Goal: Task Accomplishment & Management: Manage account settings

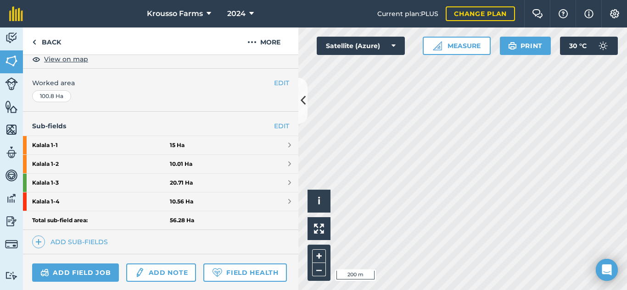
scroll to position [184, 0]
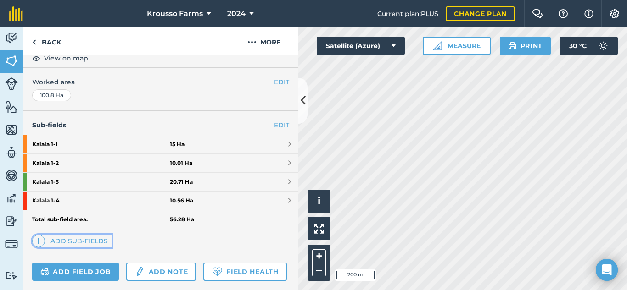
click at [66, 238] on link "Add sub-fields" at bounding box center [71, 241] width 79 height 13
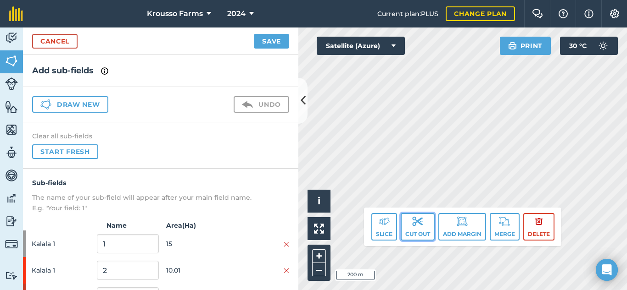
click at [415, 222] on img at bounding box center [417, 221] width 11 height 11
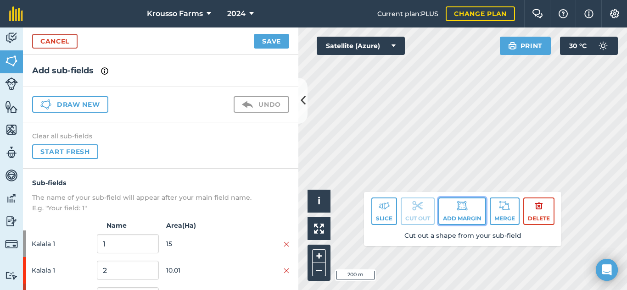
click at [458, 218] on button "Add margin" at bounding box center [462, 212] width 48 height 28
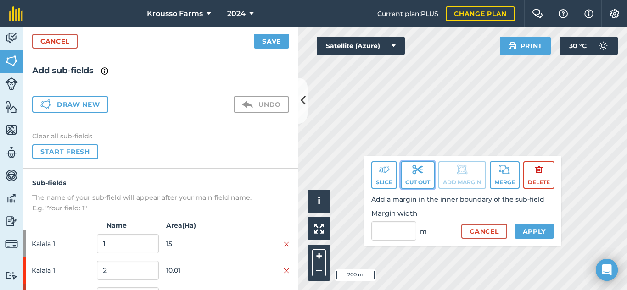
click at [419, 180] on button "Cut out" at bounding box center [418, 175] width 34 height 28
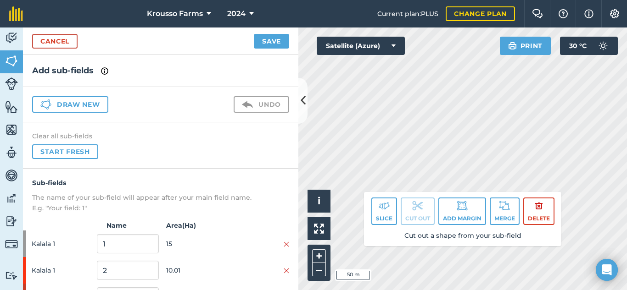
click at [296, 200] on div "Activity Fields Livestock Features Maps Team Vehicles Data Reporting Billing Tu…" at bounding box center [313, 159] width 627 height 263
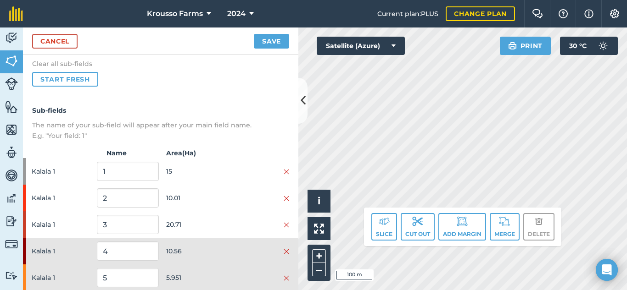
scroll to position [92, 0]
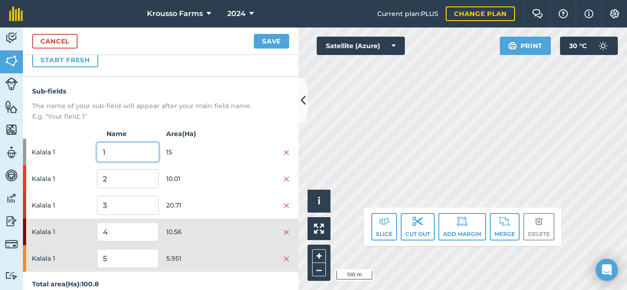
click at [121, 155] on input "1" at bounding box center [127, 152] width 61 height 19
click at [123, 182] on input "2" at bounding box center [127, 178] width 61 height 19
click at [126, 206] on input "3" at bounding box center [127, 205] width 61 height 19
click at [123, 233] on input "4" at bounding box center [127, 232] width 61 height 19
click at [116, 259] on input "5" at bounding box center [127, 258] width 61 height 19
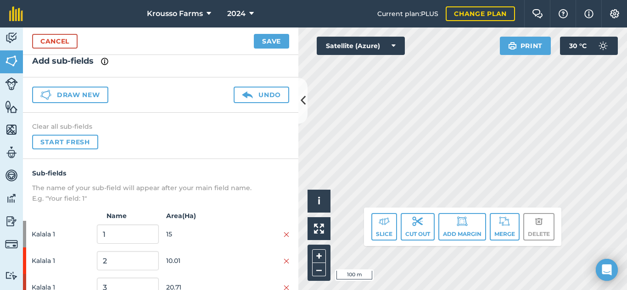
scroll to position [9, 0]
click at [273, 41] on button "Save" at bounding box center [271, 41] width 35 height 15
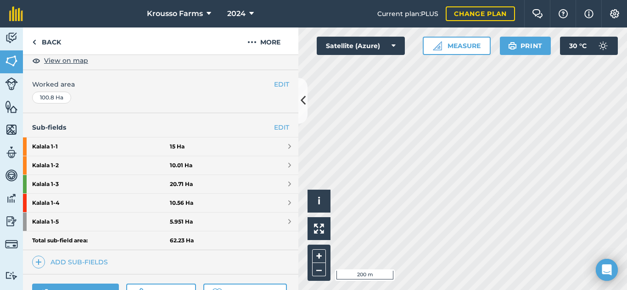
scroll to position [184, 0]
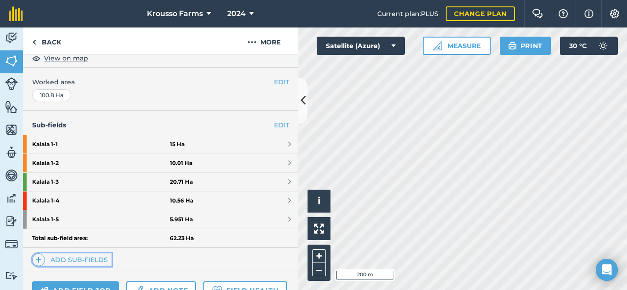
click at [56, 262] on link "Add sub-fields" at bounding box center [71, 260] width 79 height 13
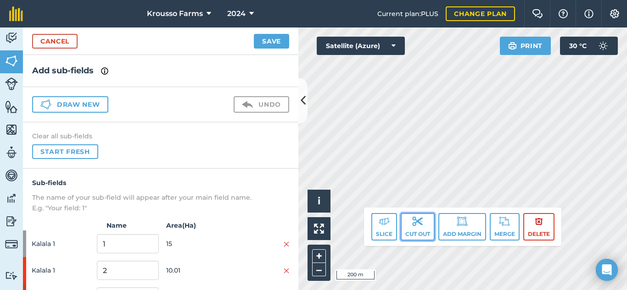
click at [414, 228] on button "Cut out" at bounding box center [418, 227] width 34 height 28
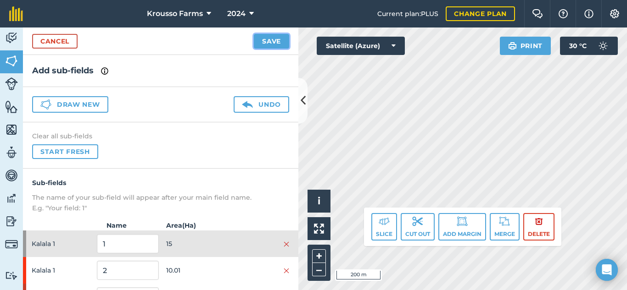
click at [267, 42] on button "Save" at bounding box center [271, 41] width 35 height 15
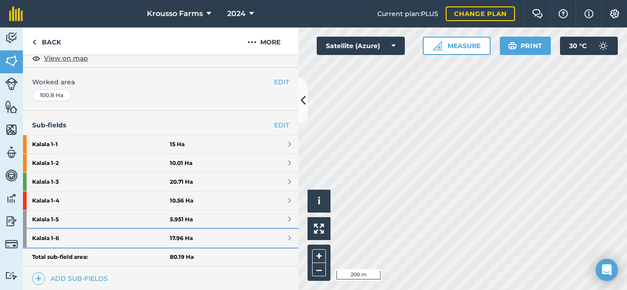
click at [49, 236] on strong "Kalala 1 - 6" at bounding box center [101, 238] width 138 height 18
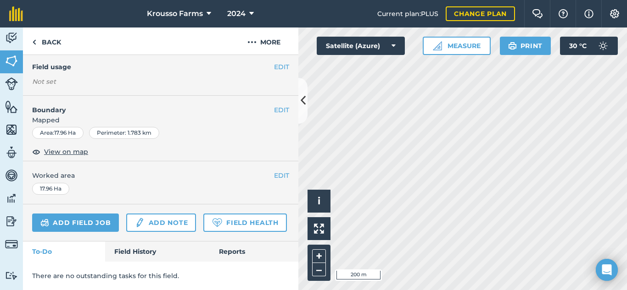
scroll to position [123, 0]
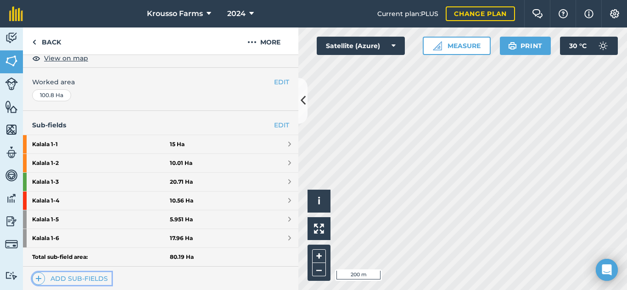
click at [57, 279] on link "Add sub-fields" at bounding box center [71, 279] width 79 height 13
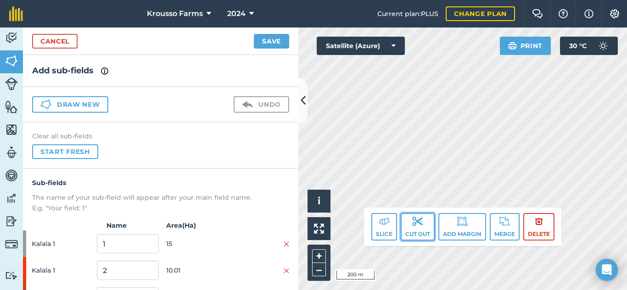
click at [417, 227] on img at bounding box center [417, 221] width 11 height 11
click at [271, 38] on button "Save" at bounding box center [271, 41] width 35 height 15
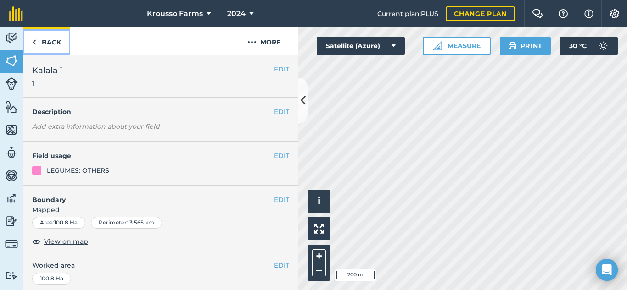
click at [45, 42] on link "Back" at bounding box center [46, 41] width 47 height 27
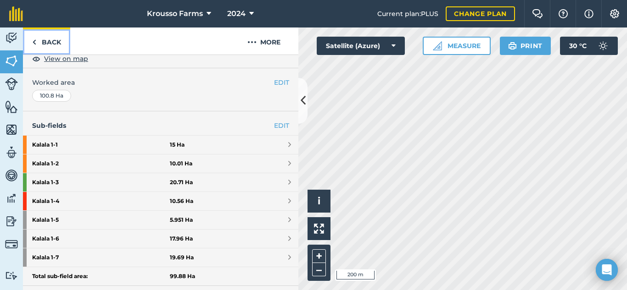
scroll to position [184, 0]
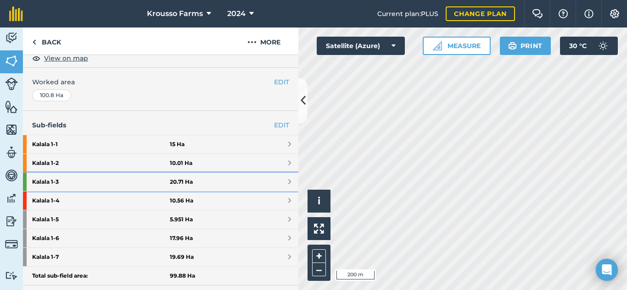
click at [48, 182] on strong "Kalala 1 - 3" at bounding box center [101, 182] width 138 height 18
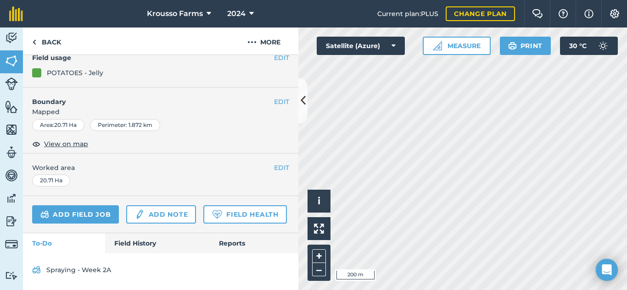
scroll to position [132, 0]
click at [72, 206] on link "Add field job" at bounding box center [75, 215] width 87 height 18
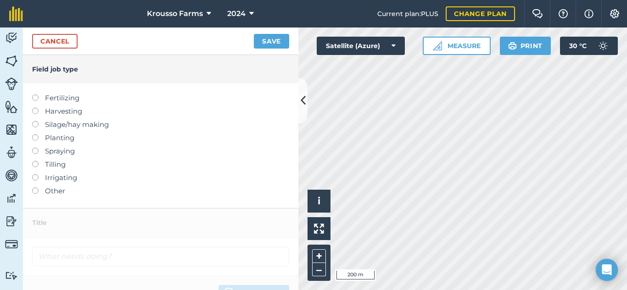
click at [38, 188] on label at bounding box center [38, 188] width 13 height 0
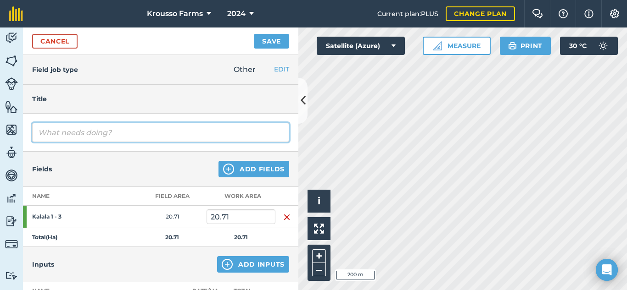
click at [122, 131] on input "text" at bounding box center [160, 132] width 257 height 19
type input "Yield Estimation"
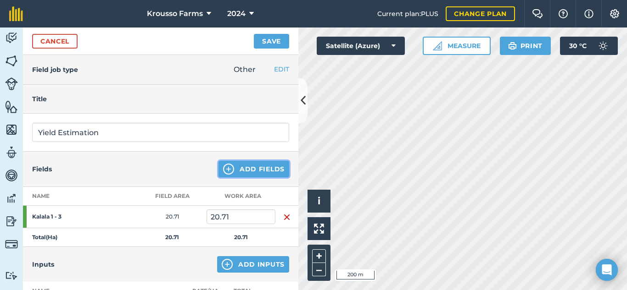
click at [247, 170] on button "Add Fields" at bounding box center [253, 169] width 71 height 17
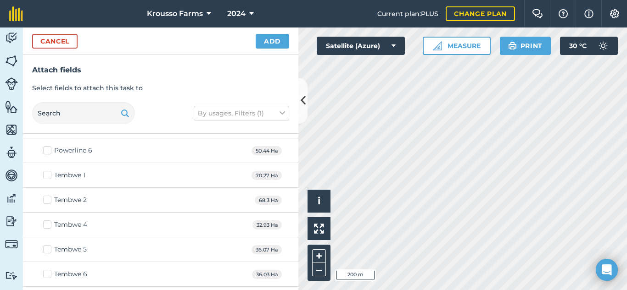
scroll to position [275, 0]
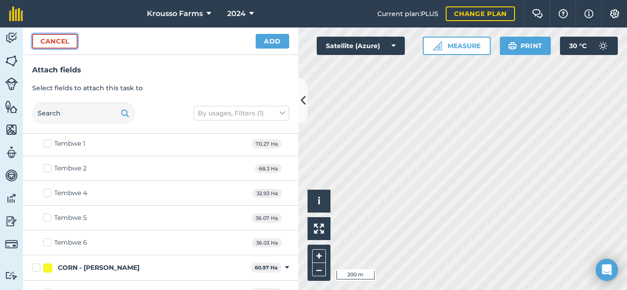
click at [47, 42] on button "Cancel" at bounding box center [54, 41] width 45 height 15
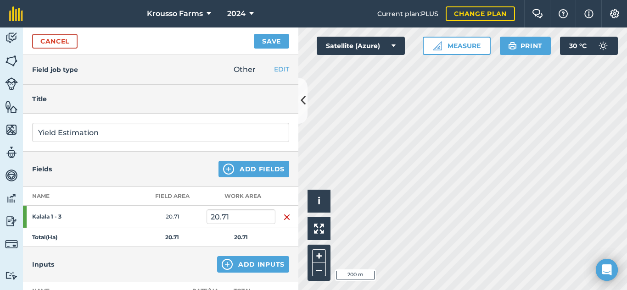
scroll to position [46, 0]
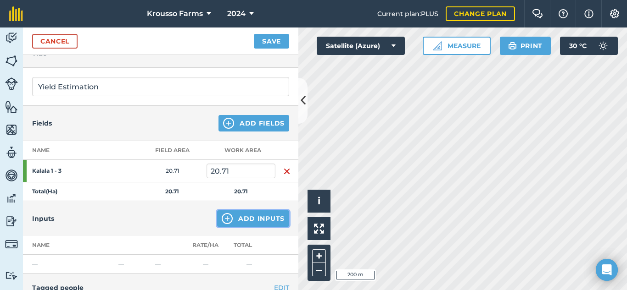
click at [239, 216] on button "Add Inputs" at bounding box center [253, 219] width 72 height 17
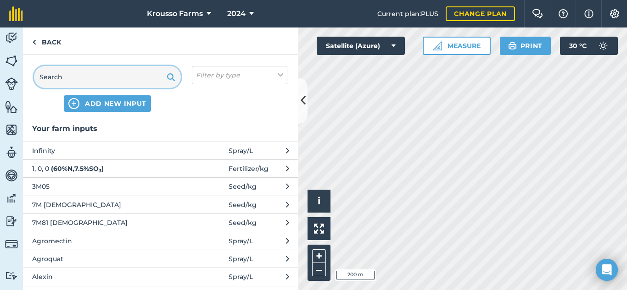
click at [138, 77] on input "text" at bounding box center [107, 77] width 147 height 22
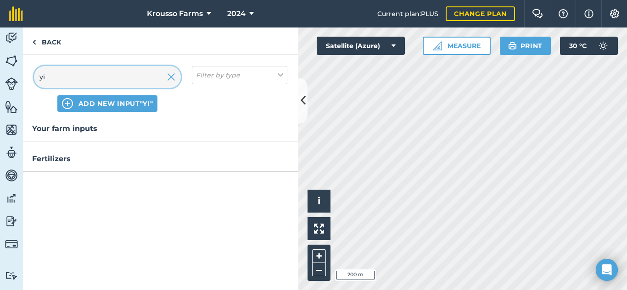
type input "y"
type input "X"
type input "Size-XL"
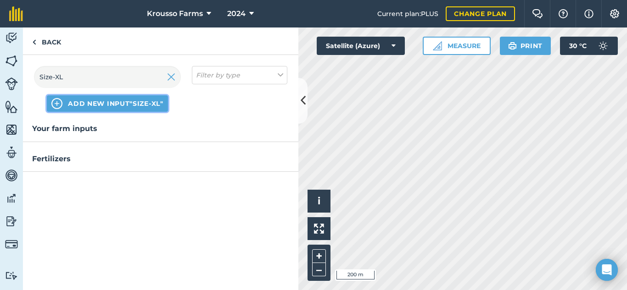
click at [108, 106] on span "ADD NEW INPUT "Size-XL"" at bounding box center [115, 103] width 95 height 9
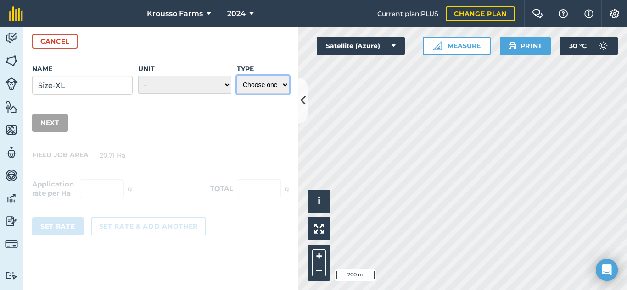
click at [257, 89] on select "Choose one Fertilizer Seed Spray Fuel Other" at bounding box center [263, 85] width 52 height 18
click at [220, 87] on select "- Grams/g Kilograms/kg Metric tonnes/t Millilitres/ml Litres/L Ounces/oz Pounds…" at bounding box center [184, 85] width 93 height 18
select select "KILOGRAMS"
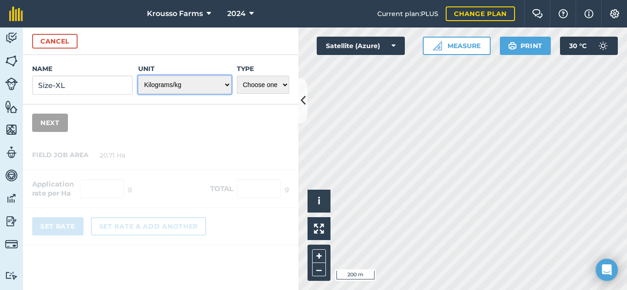
click at [138, 76] on select "- Grams/g Kilograms/kg Metric tonnes/t Millilitres/ml Litres/L Ounces/oz Pounds…" at bounding box center [184, 85] width 93 height 18
click at [268, 86] on select "Choose one Fertilizer Seed Spray Fuel Other" at bounding box center [263, 85] width 52 height 18
select select "OTHER"
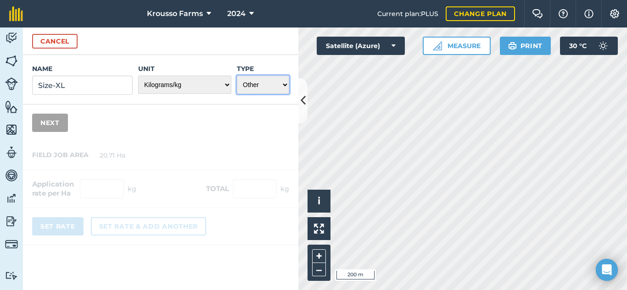
click at [237, 76] on select "Choose one Fertilizer Seed Spray Fuel Other" at bounding box center [263, 85] width 52 height 18
click at [50, 124] on button "Next" at bounding box center [50, 123] width 36 height 18
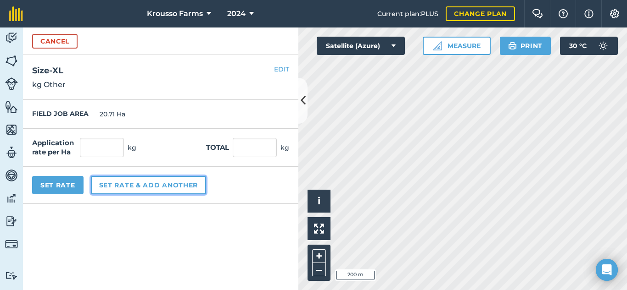
click at [137, 185] on button "Set rate & add another" at bounding box center [148, 185] width 115 height 18
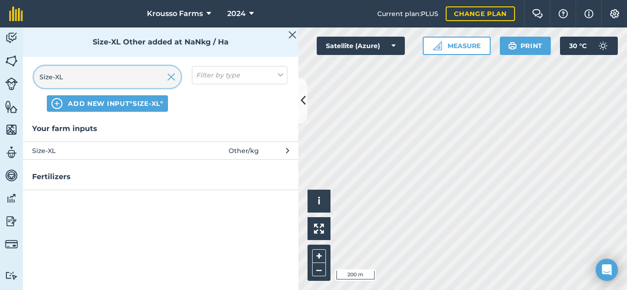
click at [82, 74] on input "Size-XL" at bounding box center [107, 77] width 147 height 22
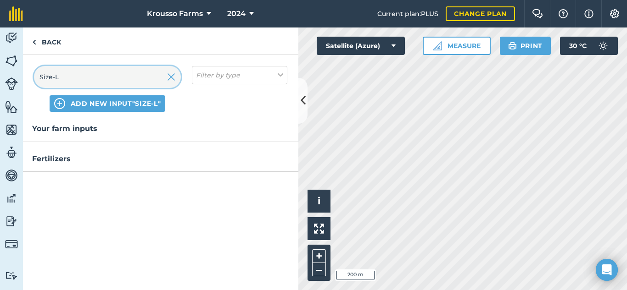
type input "Size-L"
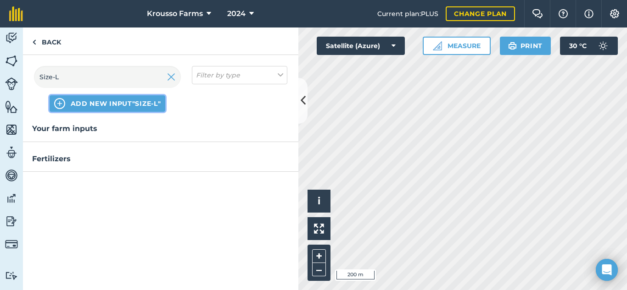
click at [91, 104] on span "ADD NEW INPUT "Size-L"" at bounding box center [116, 103] width 90 height 9
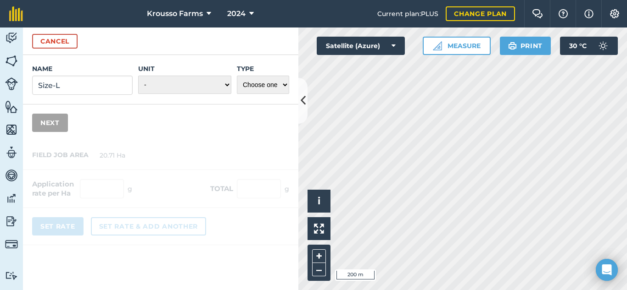
click at [238, 75] on div "Type Choose one Fertilizer Seed Spray Fuel Other" at bounding box center [263, 79] width 52 height 31
click at [217, 82] on select "- Grams/g Kilograms/kg Metric tonnes/t Millilitres/ml Litres/L Ounces/oz Pounds…" at bounding box center [184, 85] width 93 height 18
select select "KILOGRAMS"
click at [138, 76] on select "- Grams/g Kilograms/kg Metric tonnes/t Millilitres/ml Litres/L Ounces/oz Pounds…" at bounding box center [184, 85] width 93 height 18
click at [269, 83] on select "Choose one Fertilizer Seed Spray Fuel Other" at bounding box center [263, 85] width 52 height 18
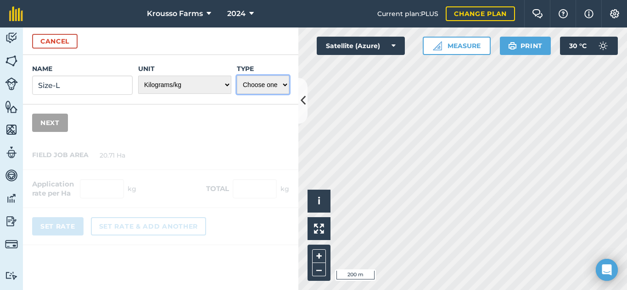
select select "OTHER"
click at [237, 76] on select "Choose one Fertilizer Seed Spray Fuel Other" at bounding box center [263, 85] width 52 height 18
click at [45, 125] on button "Next" at bounding box center [50, 123] width 36 height 18
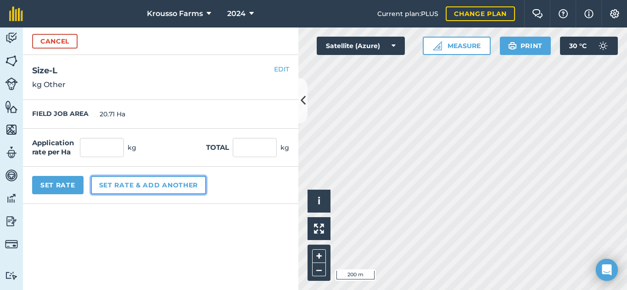
click at [129, 187] on button "Set rate & add another" at bounding box center [148, 185] width 115 height 18
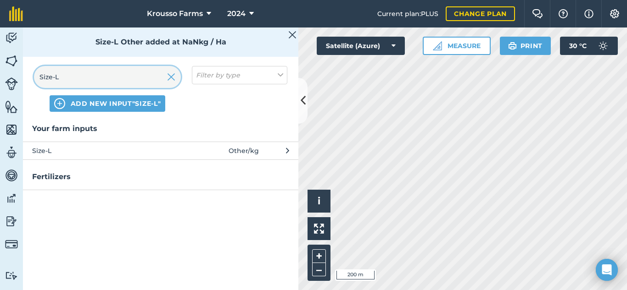
click at [76, 81] on input "Size-L" at bounding box center [107, 77] width 147 height 22
type input "Size-M"
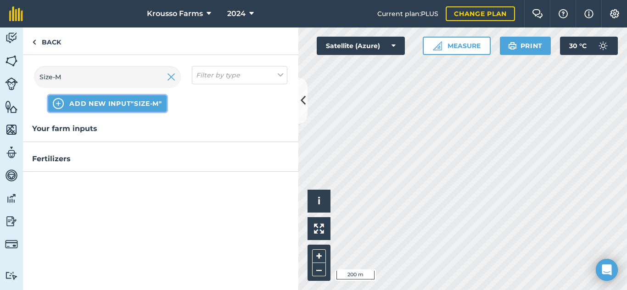
click at [128, 107] on span "ADD NEW INPUT "Size-M"" at bounding box center [115, 103] width 93 height 9
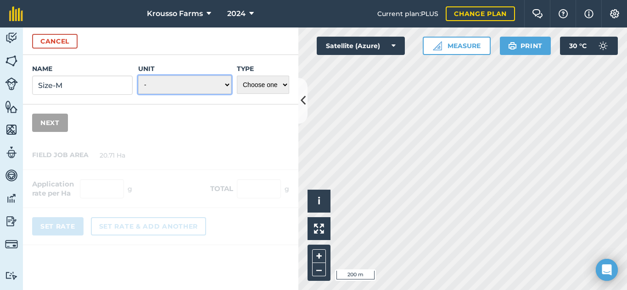
click at [221, 81] on select "- Grams/g Kilograms/kg Metric tonnes/t Millilitres/ml Litres/L Ounces/oz Pounds…" at bounding box center [184, 85] width 93 height 18
select select "KILOGRAMS"
click at [138, 76] on select "- Grams/g Kilograms/kg Metric tonnes/t Millilitres/ml Litres/L Ounces/oz Pounds…" at bounding box center [184, 85] width 93 height 18
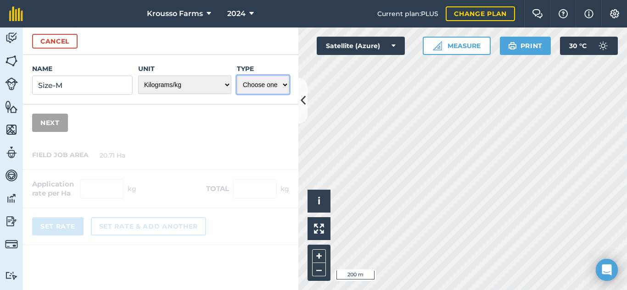
click at [272, 84] on select "Choose one Fertilizer Seed Spray Fuel Other" at bounding box center [263, 85] width 52 height 18
select select "OTHER"
click at [237, 76] on select "Choose one Fertilizer Seed Spray Fuel Other" at bounding box center [263, 85] width 52 height 18
click at [53, 126] on button "Next" at bounding box center [50, 123] width 36 height 18
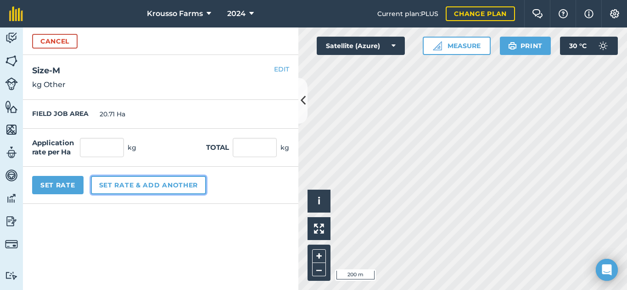
click at [126, 183] on button "Set rate & add another" at bounding box center [148, 185] width 115 height 18
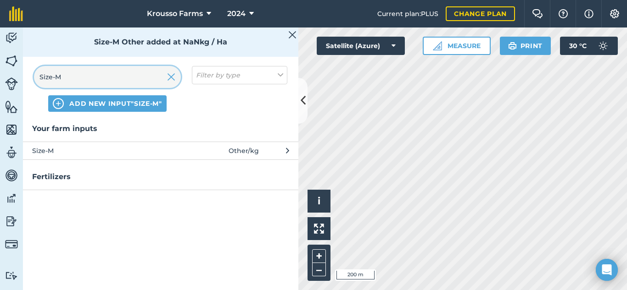
click at [79, 77] on input "Size-M" at bounding box center [107, 77] width 147 height 22
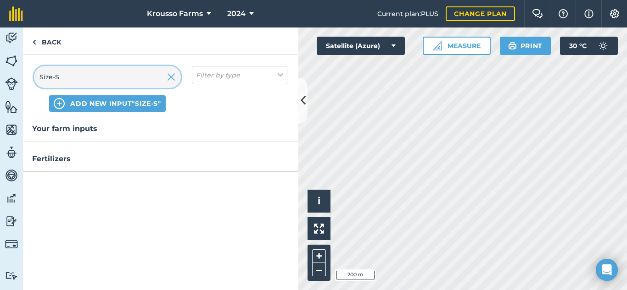
type input "Size-S"
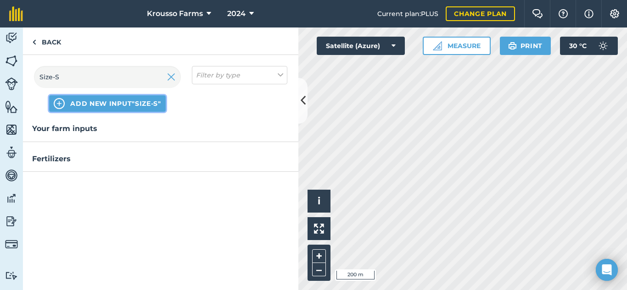
click at [95, 105] on span "ADD NEW INPUT "Size-S"" at bounding box center [115, 103] width 91 height 9
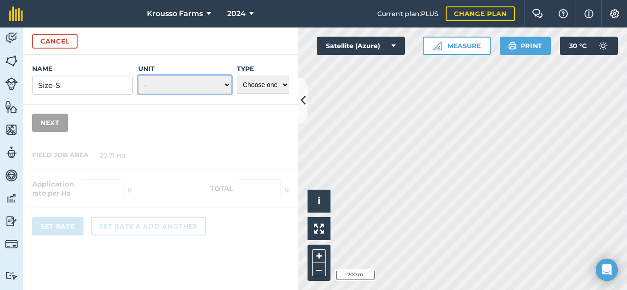
click at [204, 89] on select "- Grams/g Kilograms/kg Metric tonnes/t Millilitres/ml Litres/L Ounces/oz Pounds…" at bounding box center [184, 85] width 93 height 18
select select "KILOGRAMS"
click at [138, 76] on select "- Grams/g Kilograms/kg Metric tonnes/t Millilitres/ml Litres/L Ounces/oz Pounds…" at bounding box center [184, 85] width 93 height 18
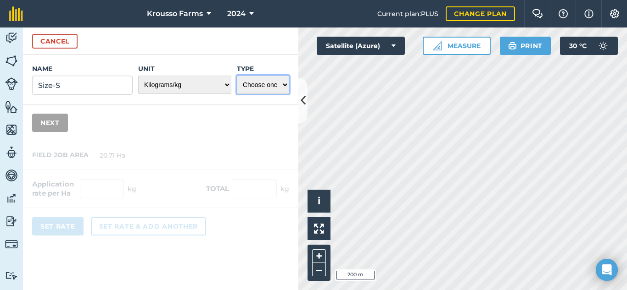
click at [260, 88] on select "Choose one Fertilizer Seed Spray Fuel Other" at bounding box center [263, 85] width 52 height 18
select select "OTHER"
click at [237, 76] on select "Choose one Fertilizer Seed Spray Fuel Other" at bounding box center [263, 85] width 52 height 18
click at [44, 123] on button "Next" at bounding box center [50, 123] width 36 height 18
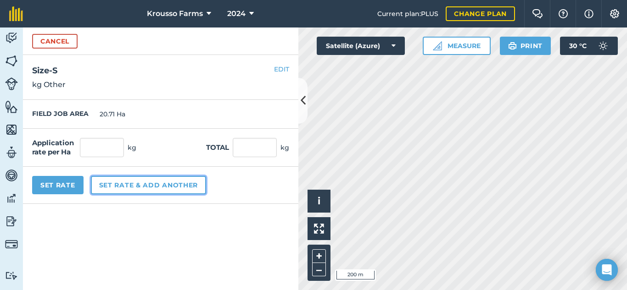
click at [128, 183] on button "Set rate & add another" at bounding box center [148, 185] width 115 height 18
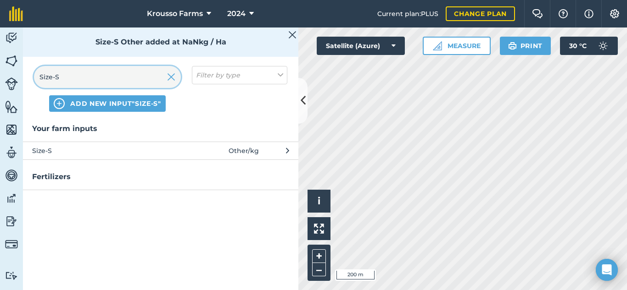
click at [85, 86] on input "Size-S" at bounding box center [107, 77] width 147 height 22
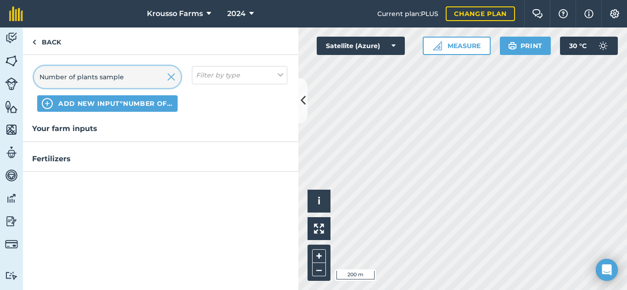
type input "Number of plants sampled"
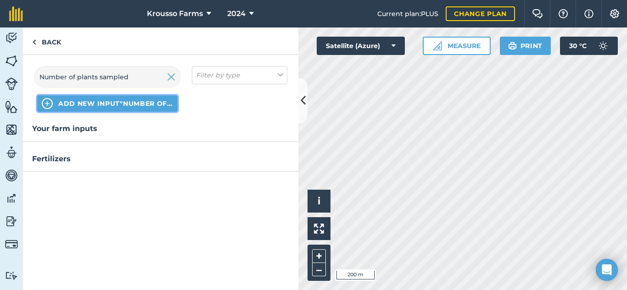
click at [104, 102] on span "ADD NEW INPUT "Number of plants sampled"" at bounding box center [115, 103] width 115 height 9
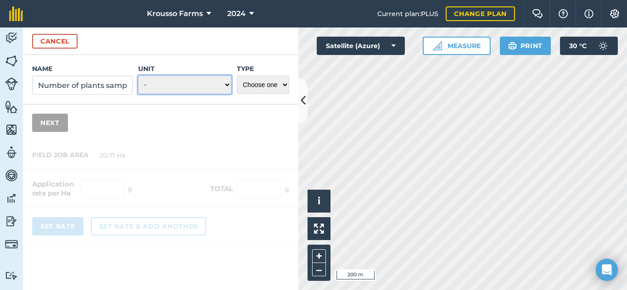
click at [200, 93] on select "- Grams/g Kilograms/kg Metric tonnes/t Millilitres/ml Litres/L Ounces/oz Pounds…" at bounding box center [184, 85] width 93 height 18
select select "KILOGRAMS"
click at [138, 76] on select "- Grams/g Kilograms/kg Metric tonnes/t Millilitres/ml Litres/L Ounces/oz Pounds…" at bounding box center [184, 85] width 93 height 18
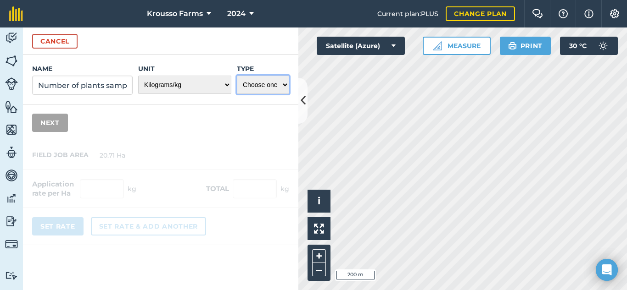
click at [256, 90] on select "Choose one Fertilizer Seed Spray Fuel Other" at bounding box center [263, 85] width 52 height 18
select select "OTHER"
click at [237, 76] on select "Choose one Fertilizer Seed Spray Fuel Other" at bounding box center [263, 85] width 52 height 18
click at [54, 125] on button "Next" at bounding box center [50, 123] width 36 height 18
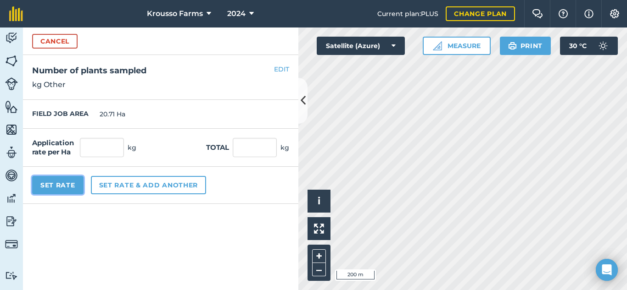
click at [60, 186] on button "Set Rate" at bounding box center [57, 185] width 51 height 18
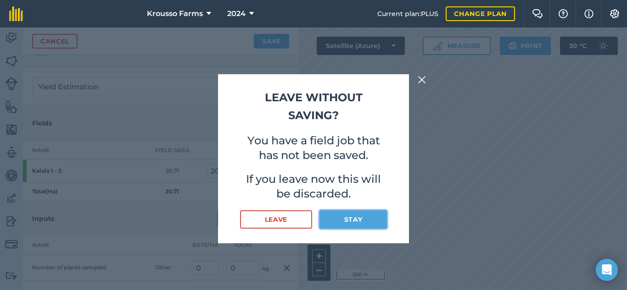
click at [358, 220] on button "Stay" at bounding box center [352, 220] width 67 height 18
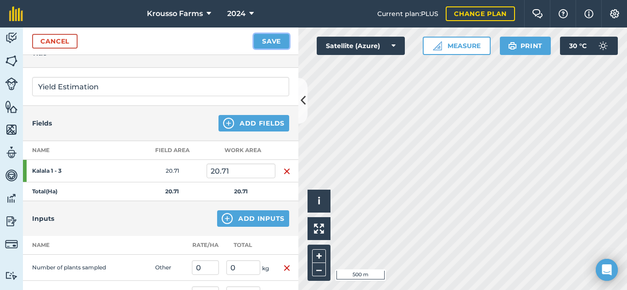
click at [268, 43] on button "Save" at bounding box center [271, 41] width 35 height 15
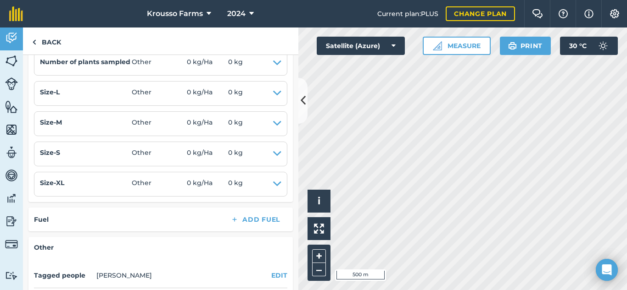
scroll to position [184, 0]
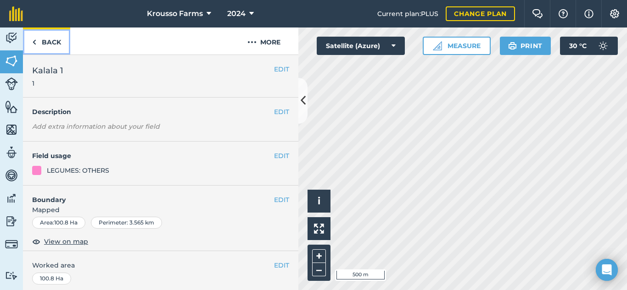
click at [41, 45] on link "Back" at bounding box center [46, 41] width 47 height 27
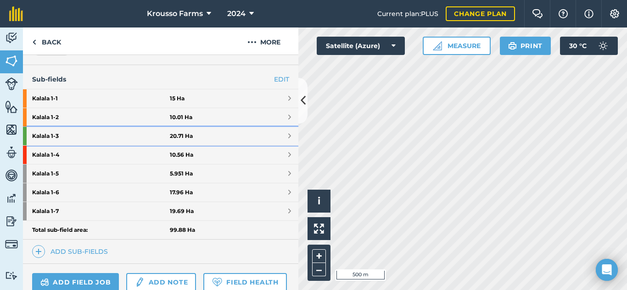
click at [54, 135] on strong "Kalala 1 - 3" at bounding box center [101, 136] width 138 height 18
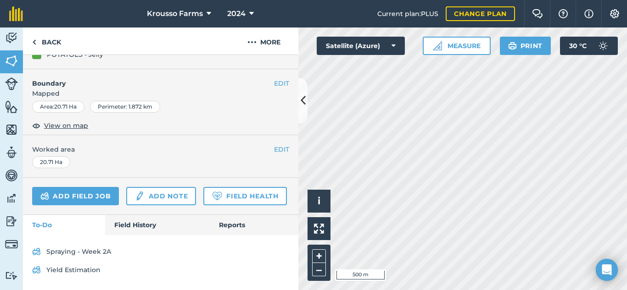
scroll to position [150, 0]
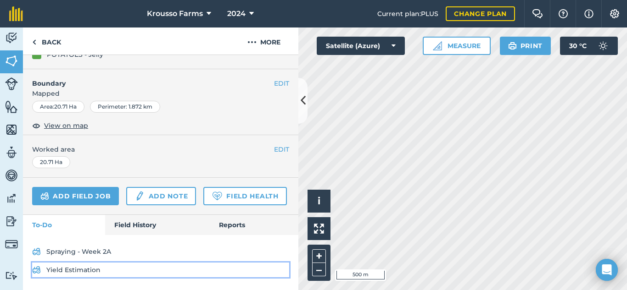
click at [79, 267] on link "Yield Estimation" at bounding box center [160, 270] width 257 height 15
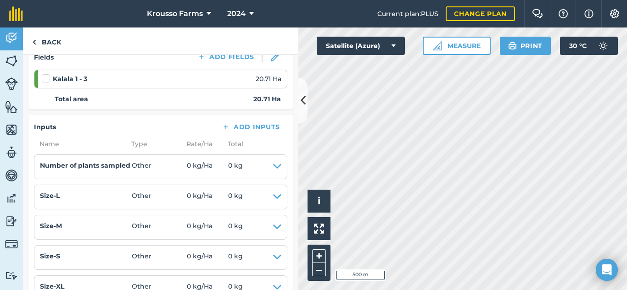
scroll to position [138, 0]
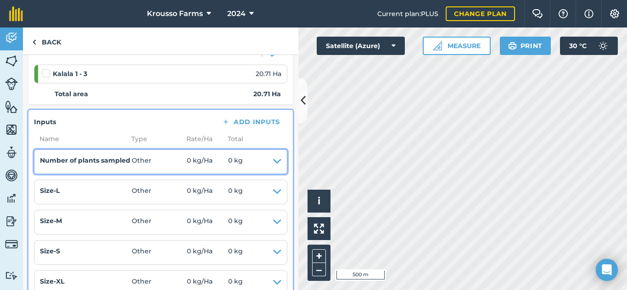
click at [273, 159] on icon at bounding box center [277, 162] width 8 height 13
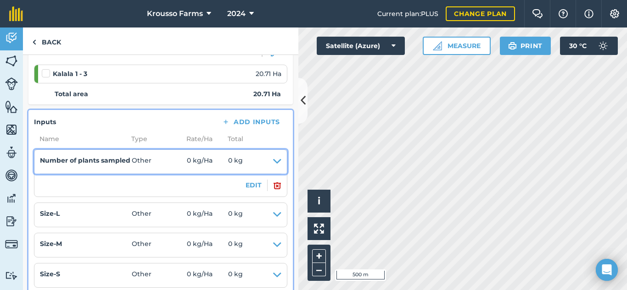
click at [273, 159] on icon at bounding box center [277, 162] width 8 height 13
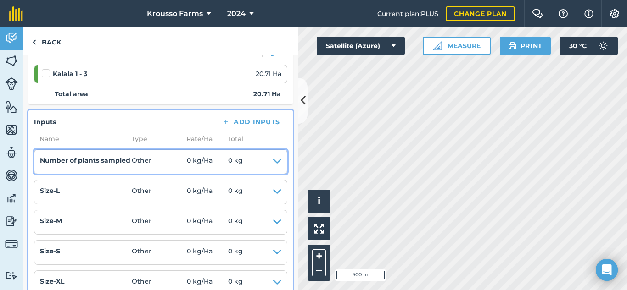
click at [273, 162] on icon at bounding box center [277, 162] width 8 height 13
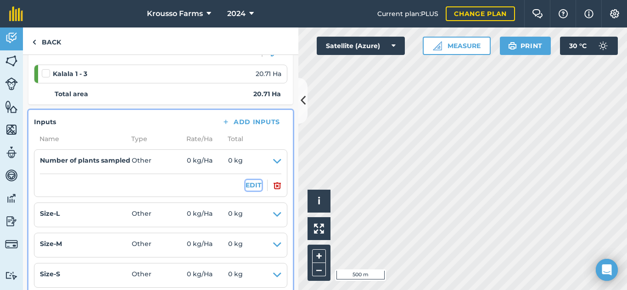
click at [251, 184] on button "EDIT" at bounding box center [253, 185] width 16 height 10
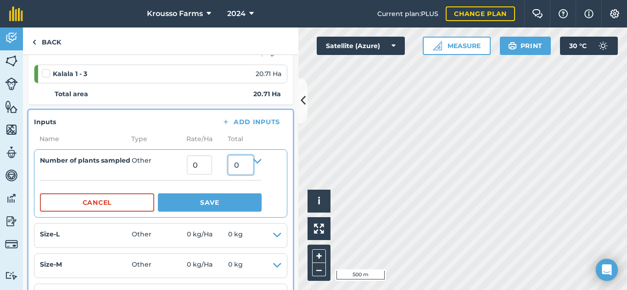
drag, startPoint x: 248, startPoint y: 165, endPoint x: 224, endPoint y: 165, distance: 23.9
click at [224, 165] on summary "Number of plants sampled Other 0 0" at bounding box center [151, 165] width 222 height 19
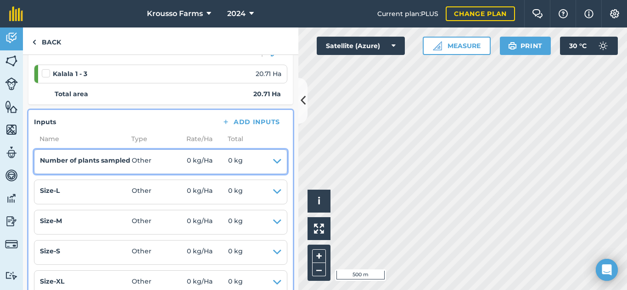
click at [243, 162] on summary "Number of plants sampled Other 0 kg / Ha 0 kg" at bounding box center [160, 162] width 241 height 13
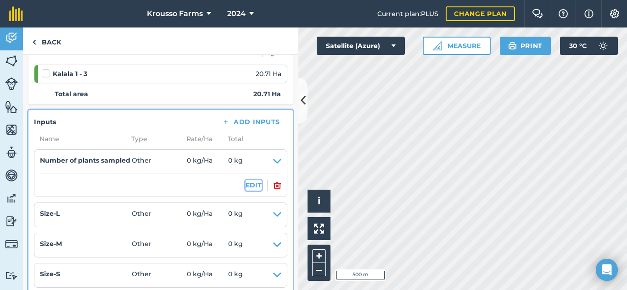
click at [247, 181] on button "EDIT" at bounding box center [253, 185] width 16 height 10
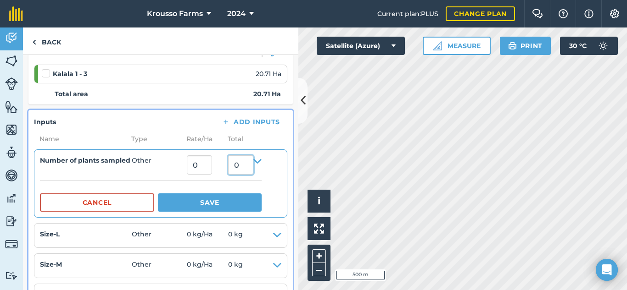
click at [242, 168] on input "0" at bounding box center [240, 165] width 25 height 19
click at [241, 168] on input "0" at bounding box center [240, 165] width 25 height 19
type input "5"
type input "0.24142926122646063"
click at [208, 171] on input "0.24142926122646063" at bounding box center [199, 165] width 25 height 19
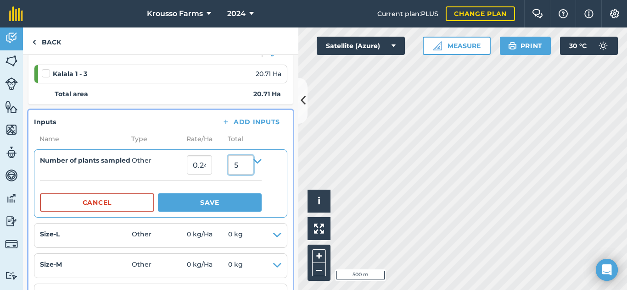
drag, startPoint x: 240, startPoint y: 167, endPoint x: 234, endPoint y: 165, distance: 6.2
click at [234, 165] on input "5" at bounding box center [240, 165] width 25 height 19
click at [212, 171] on input "0" at bounding box center [199, 165] width 25 height 19
type input "5"
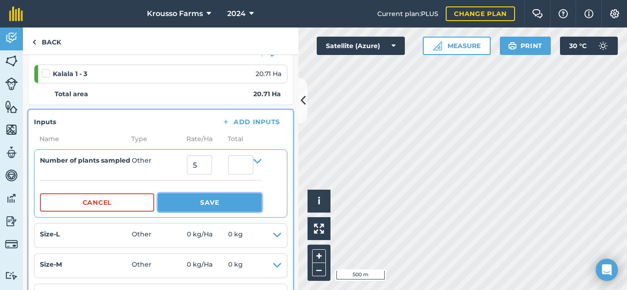
type input "103.55000000000001"
click at [210, 200] on button "Save" at bounding box center [210, 203] width 104 height 18
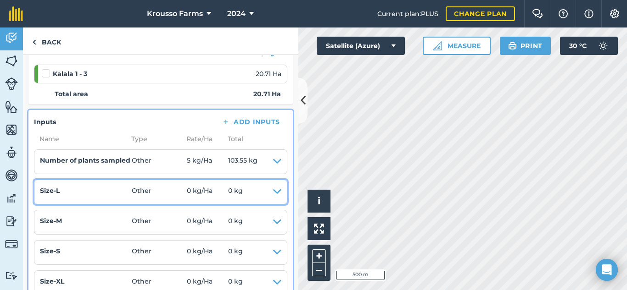
click at [273, 191] on icon at bounding box center [277, 192] width 8 height 13
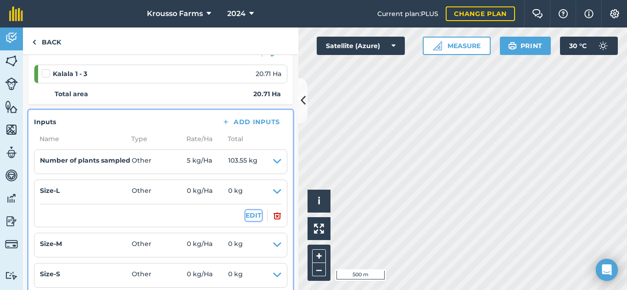
click at [245, 214] on button "EDIT" at bounding box center [253, 216] width 16 height 10
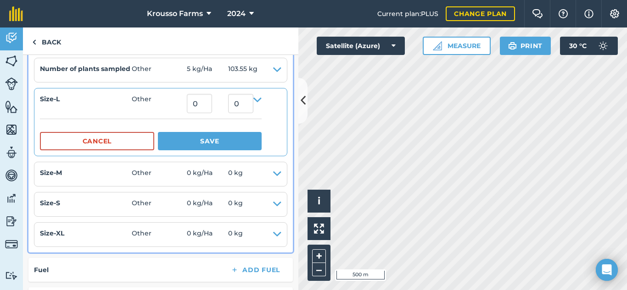
scroll to position [184, 0]
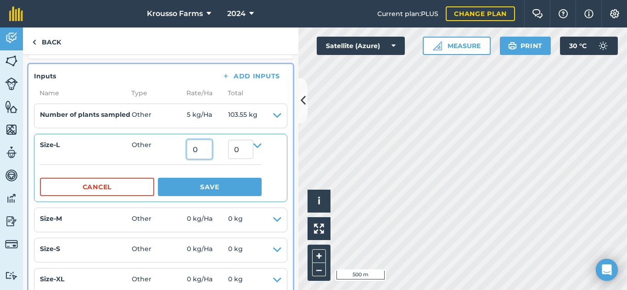
click at [212, 152] on input "0" at bounding box center [199, 149] width 25 height 19
type input "5.7"
type input "118.04700000000001"
click at [247, 149] on input "118.04700000000001" at bounding box center [240, 149] width 25 height 19
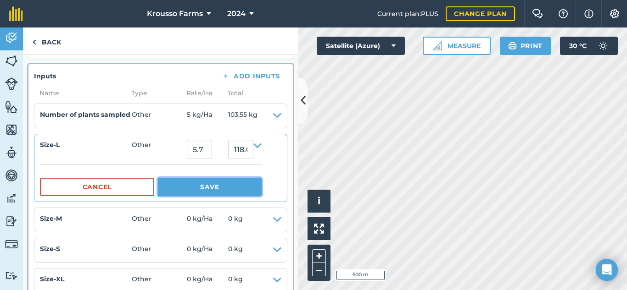
click at [221, 188] on button "Save" at bounding box center [210, 187] width 104 height 18
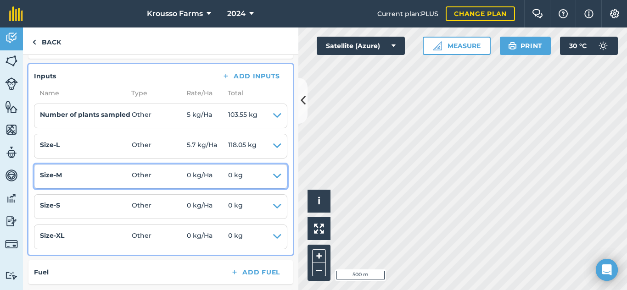
click at [199, 180] on span "0 kg / Ha" at bounding box center [207, 176] width 41 height 13
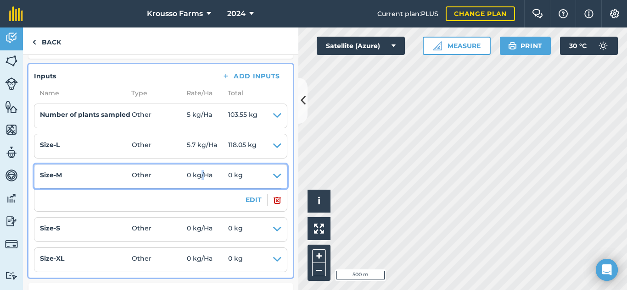
click at [199, 180] on span "0 kg / Ha" at bounding box center [207, 176] width 41 height 13
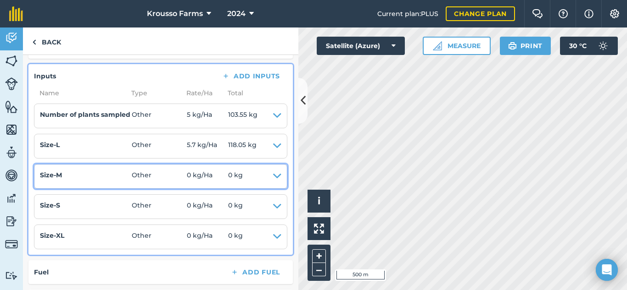
click at [233, 177] on span "0 kg" at bounding box center [235, 176] width 15 height 13
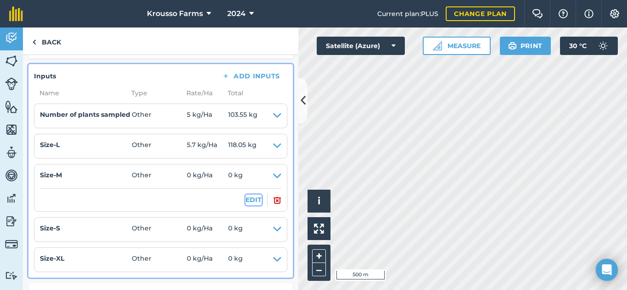
click at [245, 200] on button "EDIT" at bounding box center [253, 200] width 16 height 10
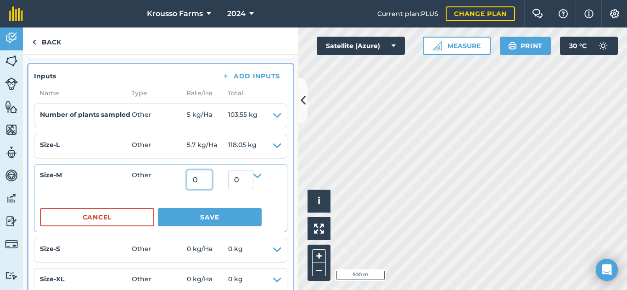
click at [196, 182] on input "0" at bounding box center [199, 179] width 25 height 19
type input "1"
type input "20.71"
click at [219, 219] on button "Save" at bounding box center [210, 217] width 104 height 18
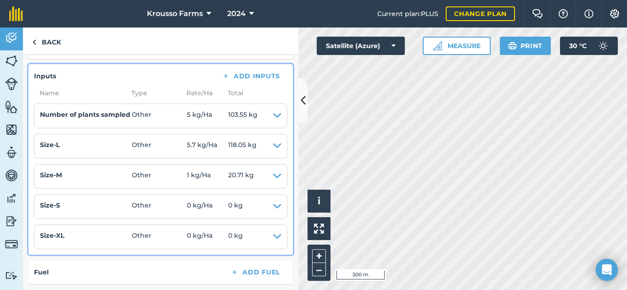
click at [275, 207] on li "Size-S Other 0 kg / Ha 0 kg EDIT" at bounding box center [160, 207] width 253 height 25
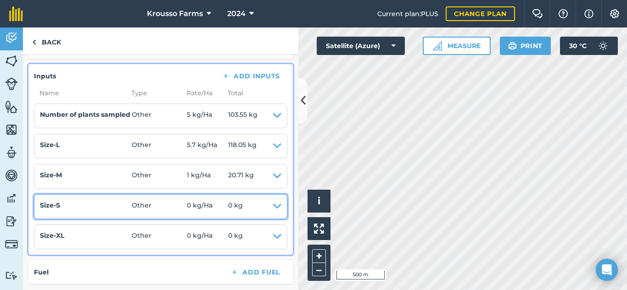
click at [273, 207] on icon at bounding box center [277, 206] width 8 height 13
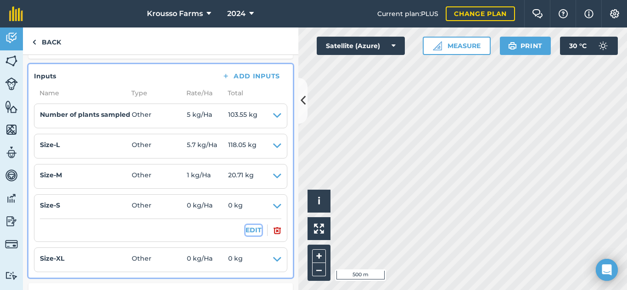
click at [249, 231] on button "EDIT" at bounding box center [253, 230] width 16 height 10
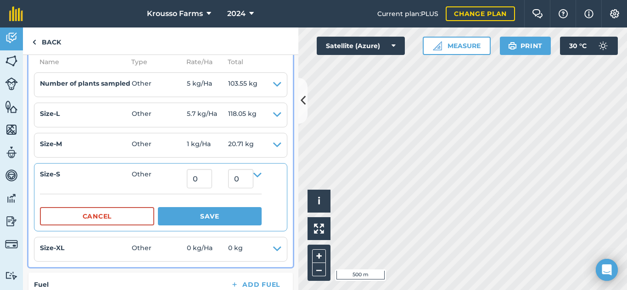
scroll to position [229, 0]
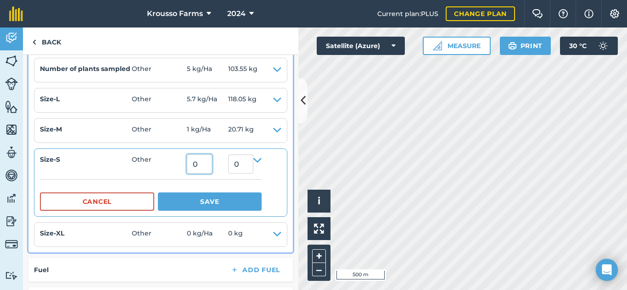
click at [211, 169] on input "0" at bounding box center [199, 164] width 25 height 19
type input "0.3"
type input "6.213"
click at [249, 162] on input "6.213" at bounding box center [240, 164] width 25 height 19
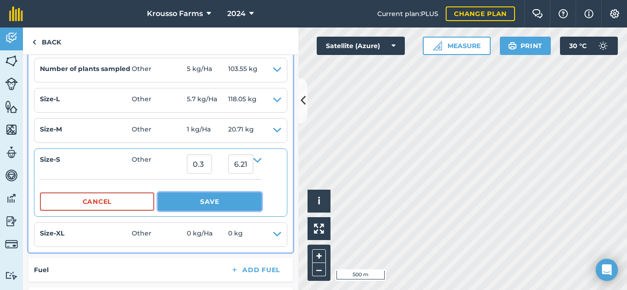
click at [226, 201] on button "Save" at bounding box center [210, 202] width 104 height 18
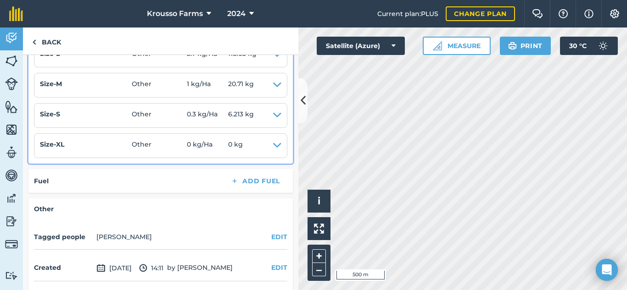
scroll to position [275, 0]
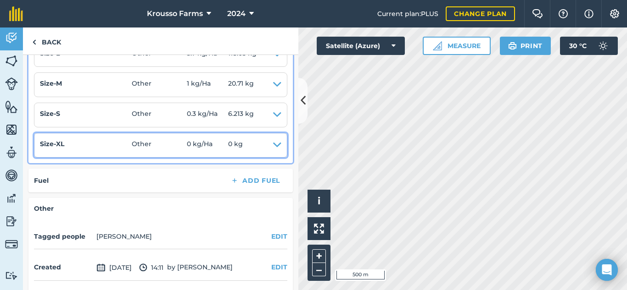
click at [207, 148] on span "0 kg / Ha" at bounding box center [207, 145] width 41 height 13
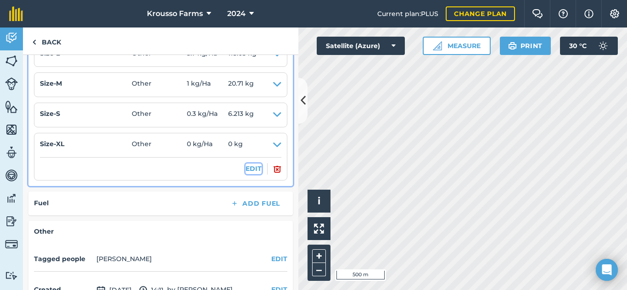
click at [251, 170] on button "EDIT" at bounding box center [253, 169] width 16 height 10
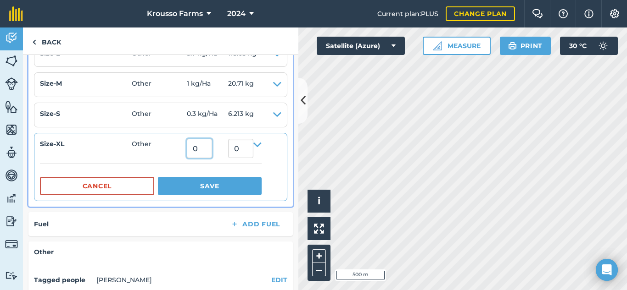
click at [204, 157] on input "0" at bounding box center [199, 148] width 25 height 19
type input "18"
type input "372.78000000000003"
click at [242, 143] on input "372.78000000000003" at bounding box center [240, 148] width 25 height 19
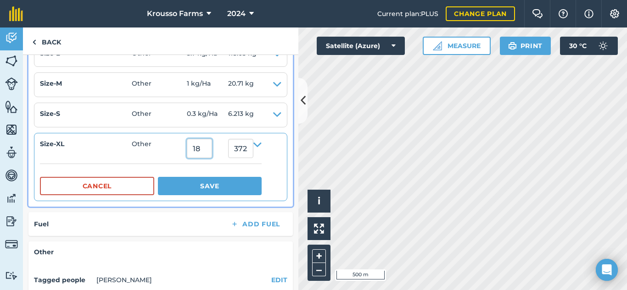
click at [204, 153] on input "18" at bounding box center [199, 148] width 25 height 19
type input "1.8"
type input "37.278000000000006"
click at [240, 149] on input "37.278000000000006" at bounding box center [240, 148] width 25 height 19
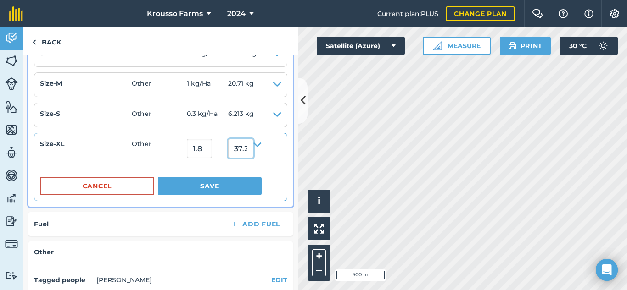
click at [245, 155] on input "37.278000000000006" at bounding box center [240, 148] width 25 height 19
click at [253, 152] on input "37.278000000000006" at bounding box center [240, 148] width 25 height 19
type input "0"
click at [208, 152] on input "0" at bounding box center [199, 148] width 25 height 19
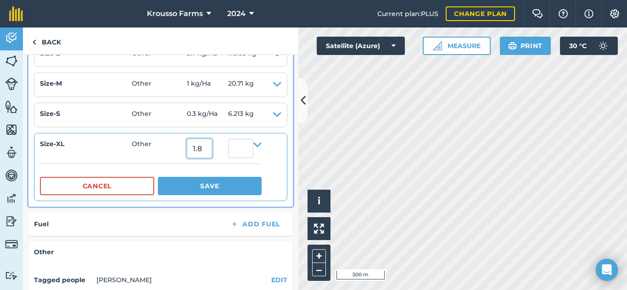
type input "1.8"
type input "37.278000000000006"
click at [213, 191] on button "Save" at bounding box center [210, 186] width 104 height 18
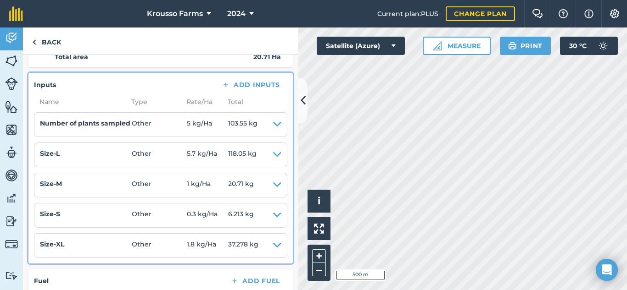
scroll to position [0, 0]
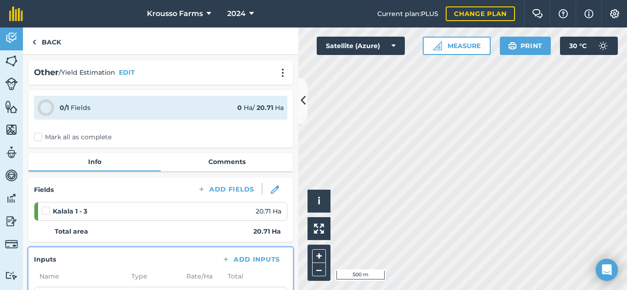
click at [41, 136] on label "Mark all as complete" at bounding box center [73, 138] width 78 height 10
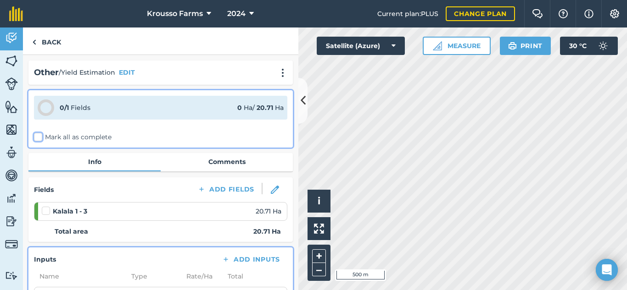
click at [40, 136] on input "Mark all as complete" at bounding box center [37, 136] width 6 height 6
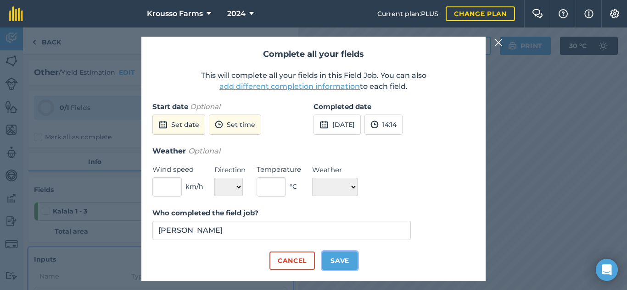
click at [335, 261] on button "Save" at bounding box center [339, 261] width 35 height 18
checkbox input "true"
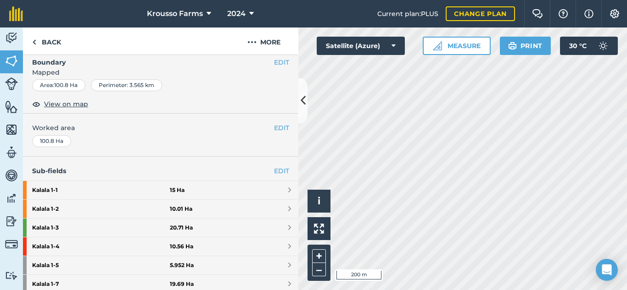
scroll to position [184, 0]
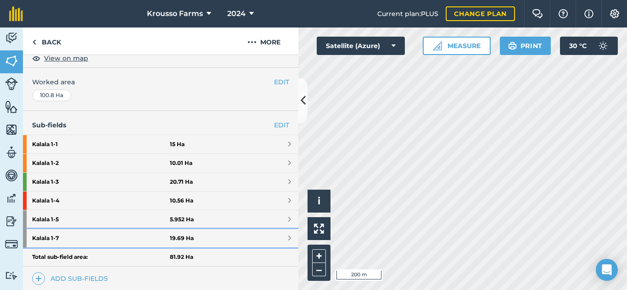
click at [48, 237] on strong "Kalala 1 - 7" at bounding box center [101, 238] width 138 height 18
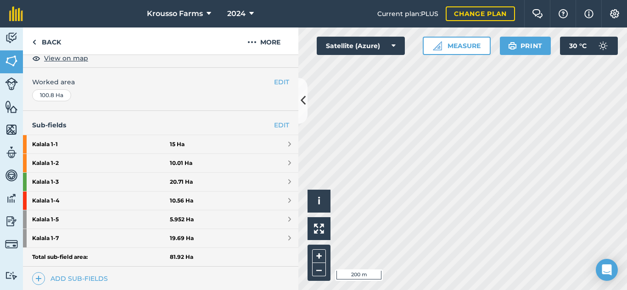
scroll to position [123, 0]
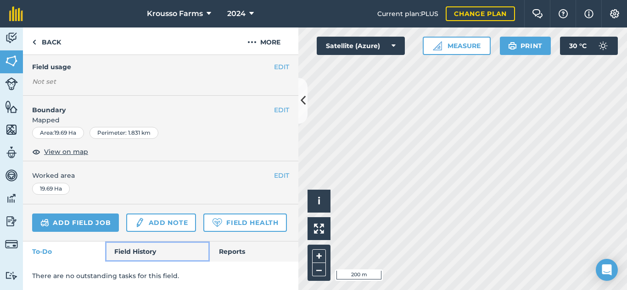
click at [134, 253] on link "Field History" at bounding box center [157, 252] width 104 height 20
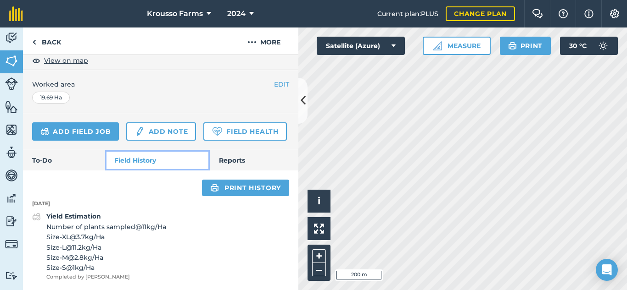
scroll to position [214, 0]
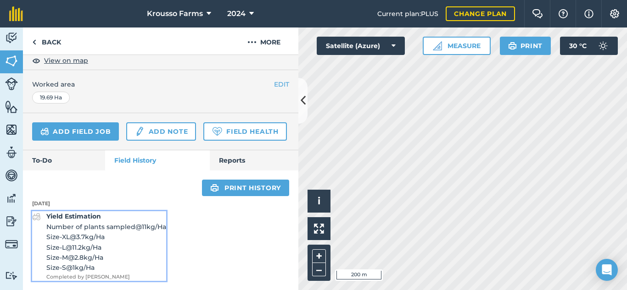
click at [67, 214] on strong "Yield Estimation" at bounding box center [73, 216] width 55 height 8
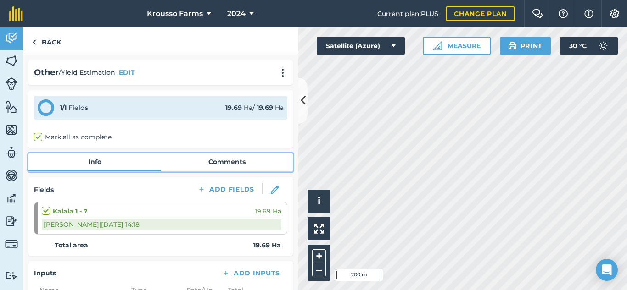
click at [210, 163] on link "Comments" at bounding box center [227, 161] width 132 height 17
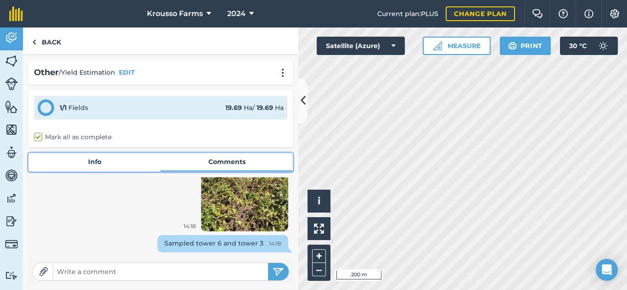
scroll to position [152, 0]
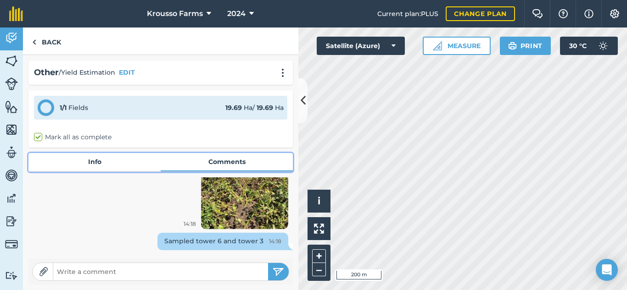
click at [90, 162] on link "Info" at bounding box center [94, 161] width 132 height 17
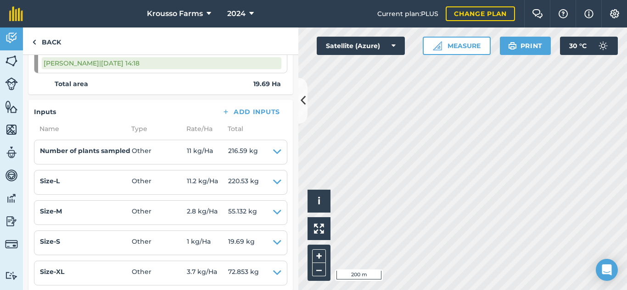
scroll to position [184, 0]
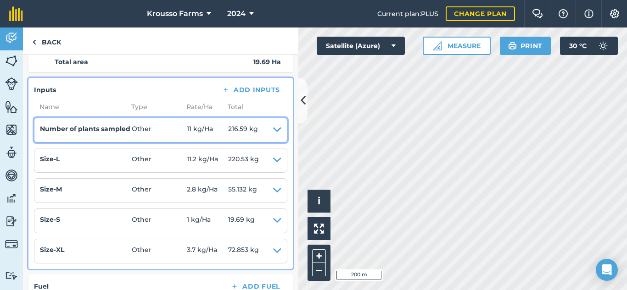
click at [187, 128] on span "11 kg / Ha" at bounding box center [207, 130] width 41 height 13
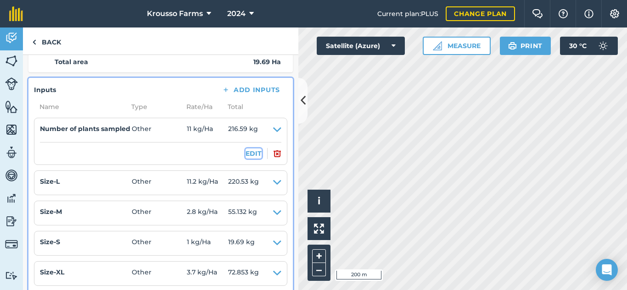
click at [248, 157] on button "EDIT" at bounding box center [253, 154] width 16 height 10
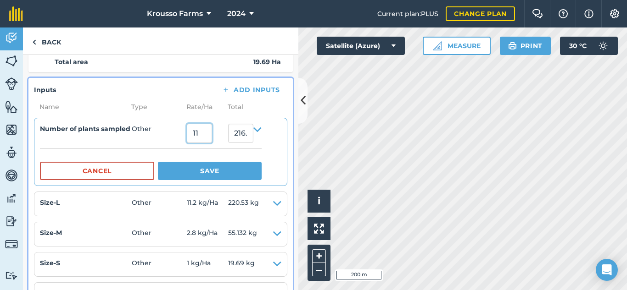
click at [210, 135] on input "11" at bounding box center [199, 133] width 25 height 19
click at [158, 162] on button "Save" at bounding box center [210, 171] width 104 height 18
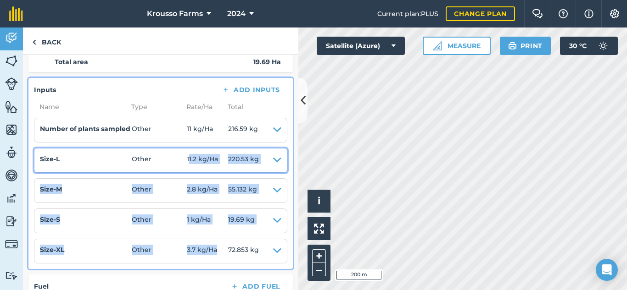
drag, startPoint x: 190, startPoint y: 160, endPoint x: 213, endPoint y: 247, distance: 90.3
click at [224, 248] on ul "Number of plants sampled Other 11 kg / Ha 216.59 kg EDIT Size-L Other 11.2 kg /…" at bounding box center [160, 191] width 253 height 146
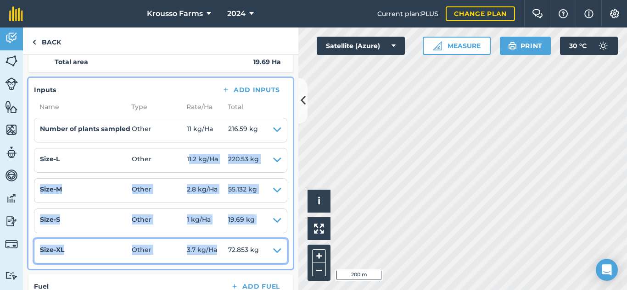
click at [206, 248] on span "3.7 kg / Ha" at bounding box center [207, 251] width 41 height 13
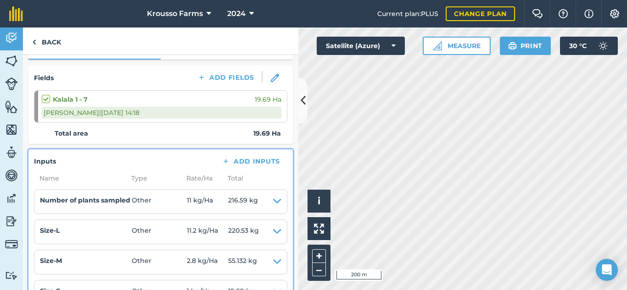
scroll to position [69, 0]
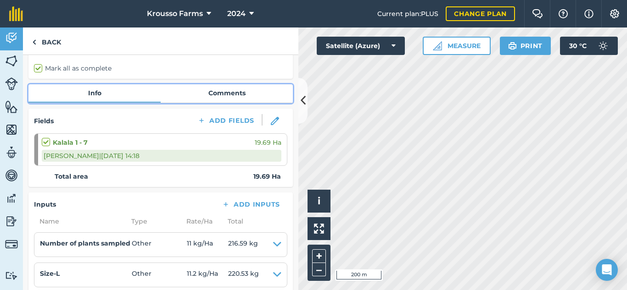
click at [217, 97] on link "Comments" at bounding box center [227, 92] width 132 height 17
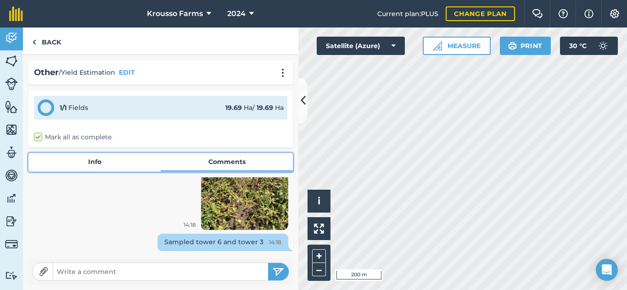
scroll to position [152, 0]
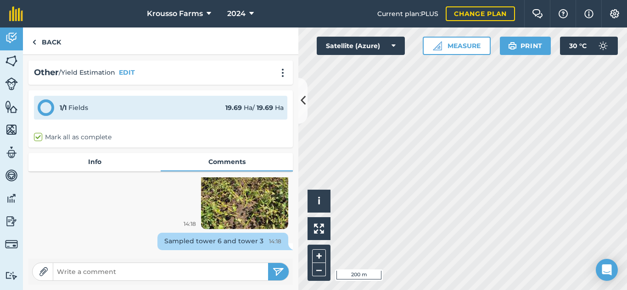
click at [189, 275] on input "text" at bounding box center [160, 272] width 215 height 13
type input "Week 13,5"
click at [268, 263] on button "submit" at bounding box center [278, 271] width 21 height 17
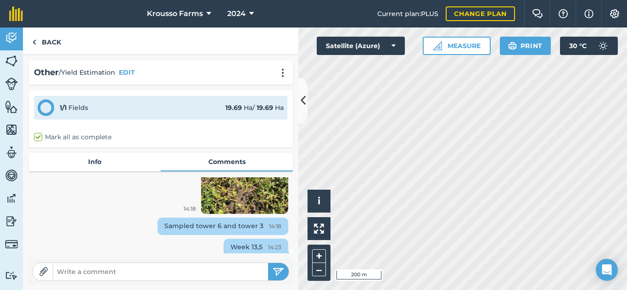
scroll to position [173, 0]
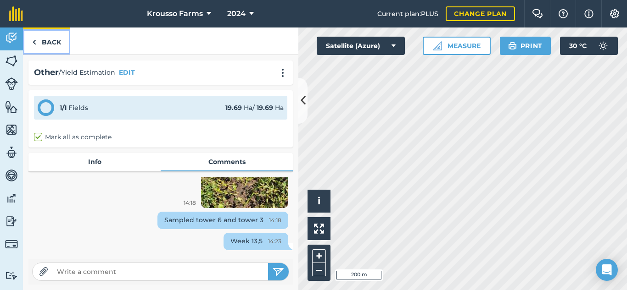
click at [38, 43] on link "Back" at bounding box center [46, 41] width 47 height 27
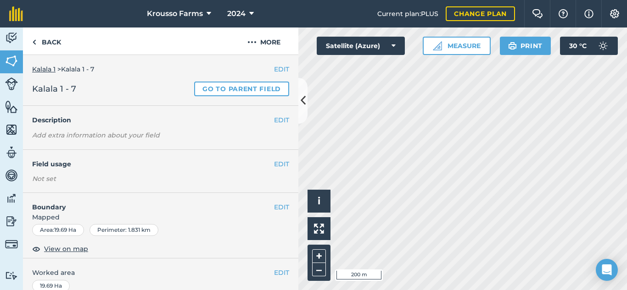
click at [48, 70] on link "Kalala 1" at bounding box center [43, 69] width 23 height 8
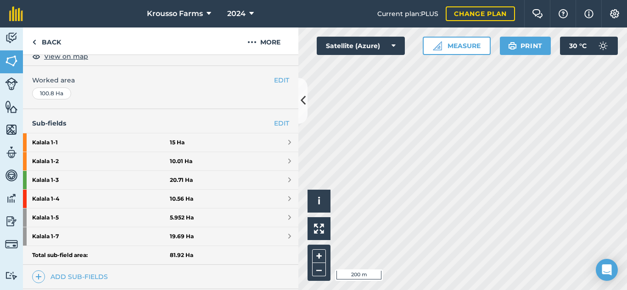
scroll to position [229, 0]
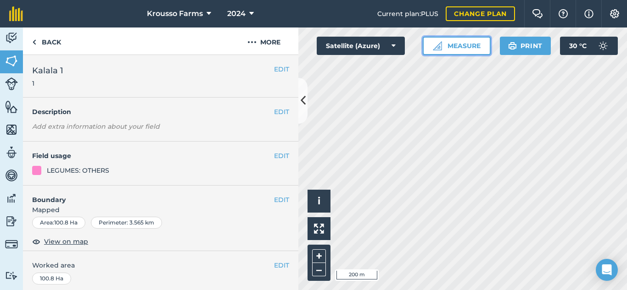
click at [460, 48] on button "Measure" at bounding box center [457, 46] width 68 height 18
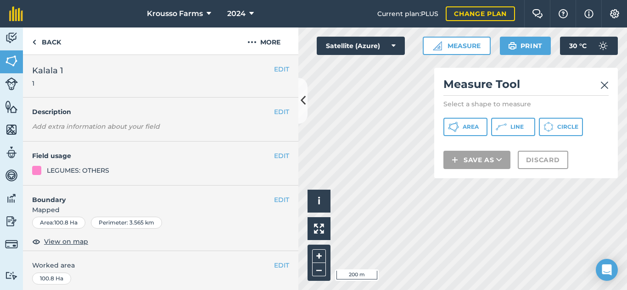
click at [605, 84] on img at bounding box center [604, 85] width 8 height 11
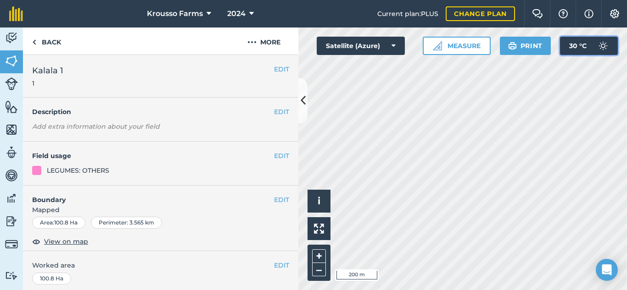
click at [583, 49] on span "30 ° C" at bounding box center [577, 46] width 17 height 18
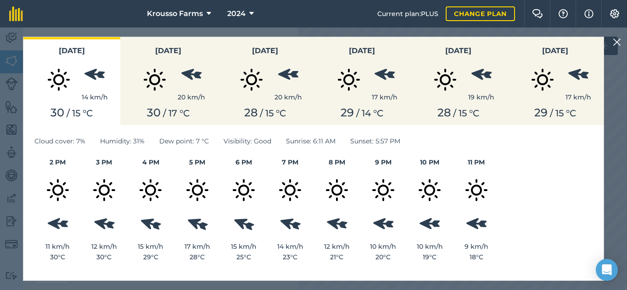
click at [612, 43] on button at bounding box center [616, 42] width 11 height 11
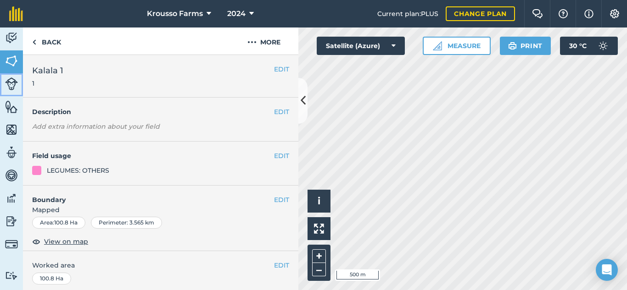
click at [11, 81] on img at bounding box center [11, 84] width 13 height 13
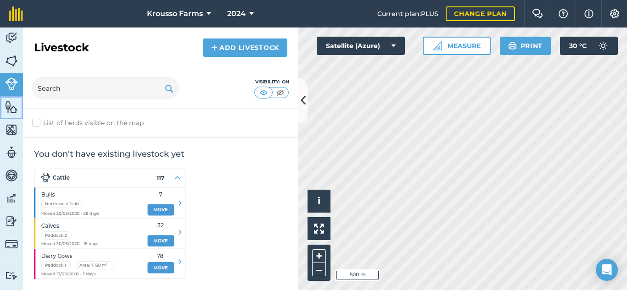
click at [6, 111] on img at bounding box center [11, 107] width 13 height 14
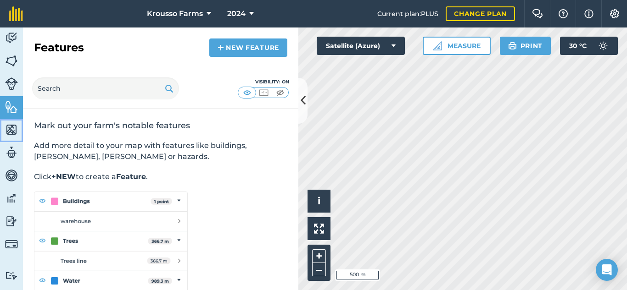
click at [7, 131] on img at bounding box center [11, 130] width 13 height 14
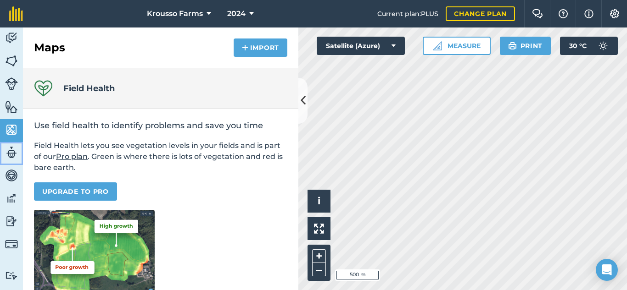
click at [8, 149] on img at bounding box center [11, 153] width 13 height 14
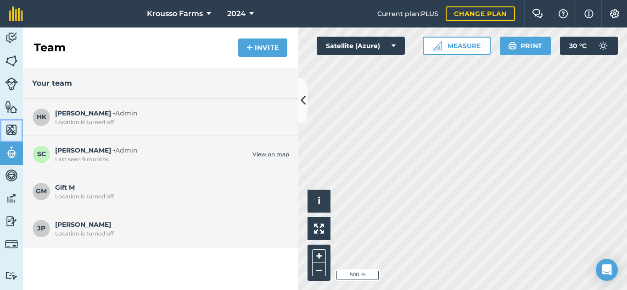
click at [12, 128] on img at bounding box center [11, 130] width 13 height 14
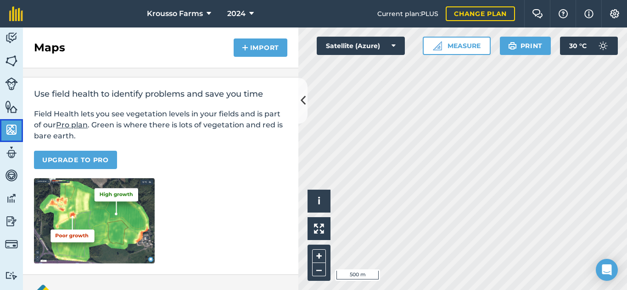
scroll to position [46, 0]
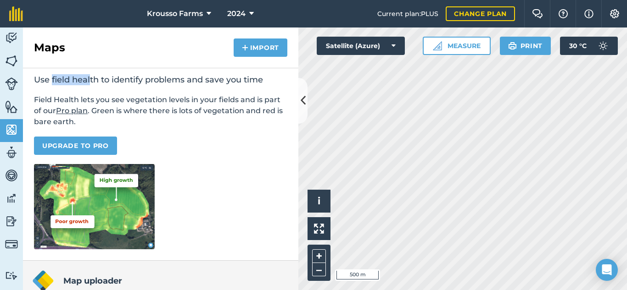
drag, startPoint x: 52, startPoint y: 79, endPoint x: 122, endPoint y: 84, distance: 69.9
click at [112, 84] on h2 "Use field health to identify problems and save you time" at bounding box center [160, 79] width 253 height 11
drag, startPoint x: 154, startPoint y: 84, endPoint x: 205, endPoint y: 84, distance: 50.9
click at [175, 84] on h2 "Use field health to identify problems and save you time" at bounding box center [160, 79] width 253 height 11
drag, startPoint x: 205, startPoint y: 84, endPoint x: 232, endPoint y: 84, distance: 27.1
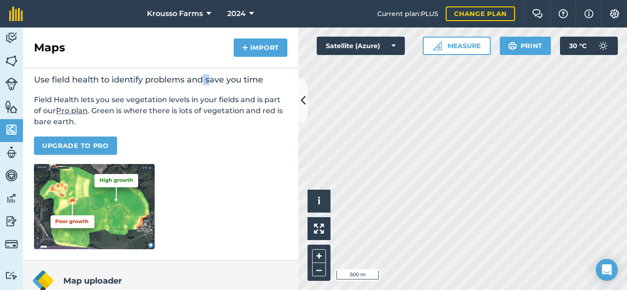
click at [223, 84] on h2 "Use field health to identify problems and save you time" at bounding box center [160, 79] width 253 height 11
click at [232, 84] on h2 "Use field health to identify problems and save you time" at bounding box center [160, 79] width 253 height 11
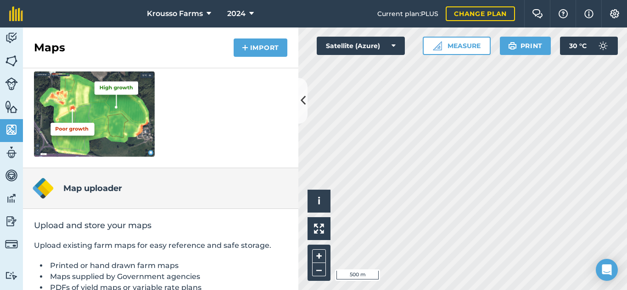
scroll to position [184, 0]
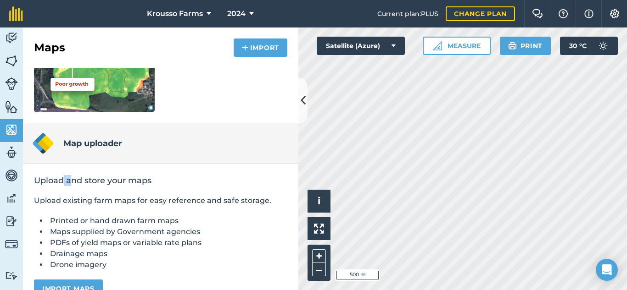
drag, startPoint x: 64, startPoint y: 182, endPoint x: 117, endPoint y: 182, distance: 52.3
click at [109, 182] on h2 "Upload and store your maps" at bounding box center [160, 180] width 253 height 11
click at [126, 182] on h2 "Upload and store your maps" at bounding box center [160, 180] width 253 height 11
drag, startPoint x: 56, startPoint y: 222, endPoint x: 128, endPoint y: 222, distance: 72.0
click at [128, 222] on li "Printed or hand drawn farm maps" at bounding box center [167, 221] width 239 height 11
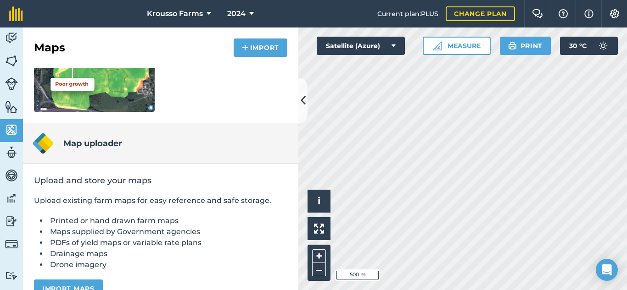
click at [153, 223] on li "Printed or hand drawn farm maps" at bounding box center [167, 221] width 239 height 11
drag, startPoint x: 67, startPoint y: 234, endPoint x: 163, endPoint y: 232, distance: 96.4
click at [163, 232] on li "Maps supplied by Government agencies" at bounding box center [167, 232] width 239 height 11
click at [98, 239] on li "PDFs of yield maps or variable rate plans" at bounding box center [167, 243] width 239 height 11
drag, startPoint x: 57, startPoint y: 253, endPoint x: 86, endPoint y: 253, distance: 28.4
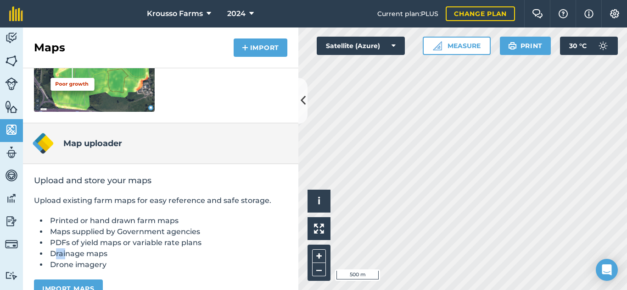
click at [86, 253] on li "Drainage maps" at bounding box center [167, 254] width 239 height 11
drag, startPoint x: 64, startPoint y: 264, endPoint x: 113, endPoint y: 251, distance: 50.7
click at [93, 266] on li "Drone imagery" at bounding box center [167, 265] width 239 height 11
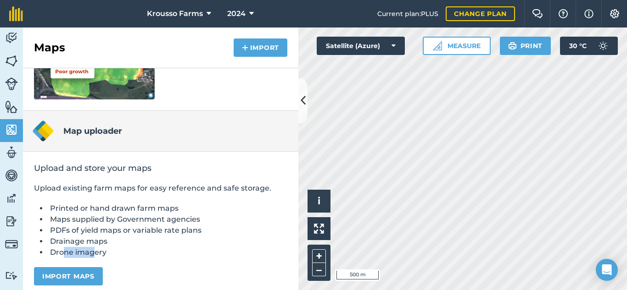
scroll to position [202, 0]
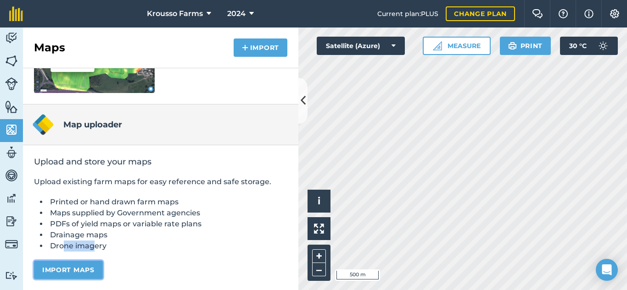
click at [78, 269] on button "Import maps" at bounding box center [68, 270] width 69 height 18
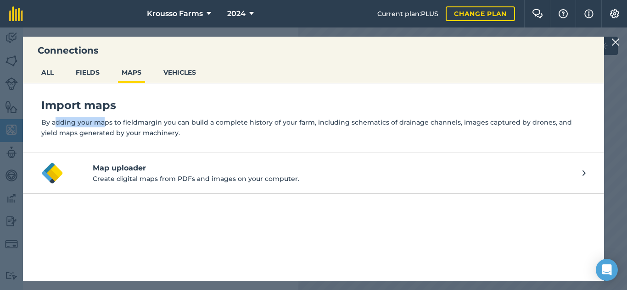
drag, startPoint x: 55, startPoint y: 123, endPoint x: 156, endPoint y: 123, distance: 100.9
click at [147, 123] on p "By adding your maps to fieldmargin you can build a complete history of your far…" at bounding box center [313, 127] width 544 height 21
drag, startPoint x: 225, startPoint y: 125, endPoint x: 241, endPoint y: 125, distance: 16.1
click at [227, 125] on p "By adding your maps to fieldmargin you can build a complete history of your far…" at bounding box center [313, 127] width 544 height 21
drag, startPoint x: 288, startPoint y: 125, endPoint x: 306, endPoint y: 125, distance: 18.4
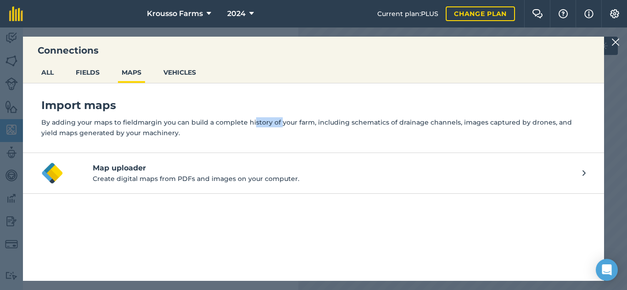
click at [306, 125] on p "By adding your maps to fieldmargin you can build a complete history of your far…" at bounding box center [313, 127] width 544 height 21
drag, startPoint x: 320, startPoint y: 125, endPoint x: 379, endPoint y: 123, distance: 59.2
click at [366, 123] on p "By adding your maps to fieldmargin you can build a complete history of your far…" at bounding box center [313, 127] width 544 height 21
click at [432, 119] on p "By adding your maps to fieldmargin you can build a complete history of your far…" at bounding box center [313, 127] width 544 height 21
click at [504, 123] on p "By adding your maps to fieldmargin you can build a complete history of your far…" at bounding box center [313, 127] width 544 height 21
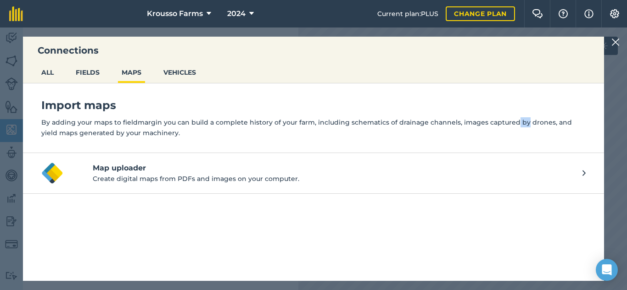
drag, startPoint x: 510, startPoint y: 123, endPoint x: 541, endPoint y: 123, distance: 31.2
click at [536, 123] on p "By adding your maps to fieldmargin you can build a complete history of your far…" at bounding box center [313, 127] width 544 height 21
drag, startPoint x: 548, startPoint y: 123, endPoint x: 565, endPoint y: 123, distance: 17.0
click at [565, 123] on p "By adding your maps to fieldmargin you can build a complete history of your far…" at bounding box center [313, 127] width 544 height 21
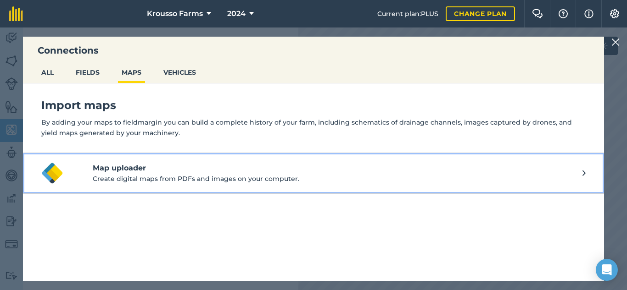
click at [105, 173] on h4 "Map uploader" at bounding box center [338, 168] width 490 height 11
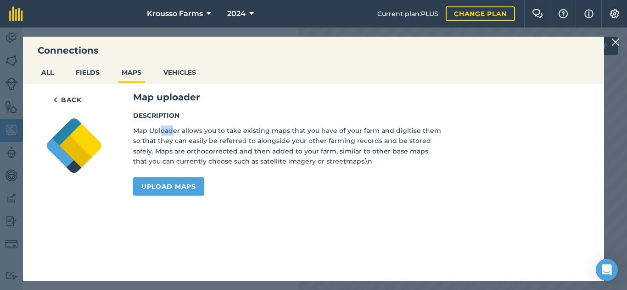
drag, startPoint x: 185, startPoint y: 130, endPoint x: 261, endPoint y: 130, distance: 75.7
click at [242, 130] on p "Map Uploader allows you to take existing maps that you have of your farm and di…" at bounding box center [287, 146] width 308 height 41
drag, startPoint x: 317, startPoint y: 130, endPoint x: 376, endPoint y: 130, distance: 59.2
click at [357, 130] on p "Map Uploader allows you to take existing maps that you have of your farm and di…" at bounding box center [287, 146] width 308 height 41
click at [417, 130] on p "Map Uploader allows you to take existing maps that you have of your farm and di…" at bounding box center [287, 146] width 308 height 41
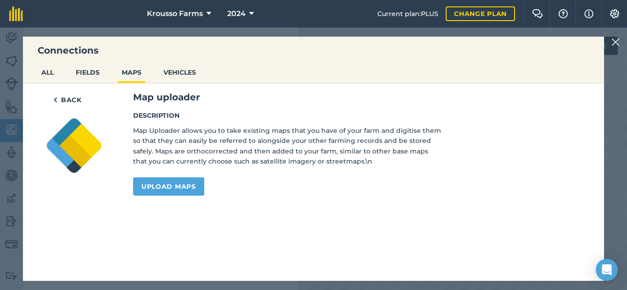
click at [420, 130] on p "Map Uploader allows you to take existing maps that you have of your farm and di…" at bounding box center [287, 146] width 308 height 41
drag, startPoint x: 144, startPoint y: 142, endPoint x: 248, endPoint y: 141, distance: 104.6
click at [236, 141] on p "Map Uploader allows you to take existing maps that you have of your farm and di…" at bounding box center [287, 146] width 308 height 41
drag, startPoint x: 248, startPoint y: 143, endPoint x: 340, endPoint y: 143, distance: 91.3
click at [325, 143] on p "Map Uploader allows you to take existing maps that you have of your farm and di…" at bounding box center [287, 146] width 308 height 41
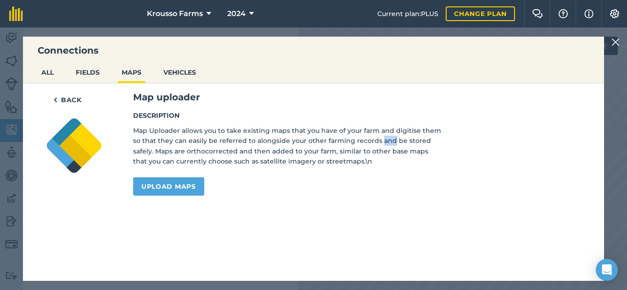
drag, startPoint x: 411, startPoint y: 142, endPoint x: 420, endPoint y: 142, distance: 9.2
click at [416, 142] on p "Map Uploader allows you to take existing maps that you have of your farm and di…" at bounding box center [287, 146] width 308 height 41
click at [427, 141] on p "Map Uploader allows you to take existing maps that you have of your farm and di…" at bounding box center [287, 146] width 308 height 41
drag, startPoint x: 349, startPoint y: 150, endPoint x: 407, endPoint y: 149, distance: 57.4
click at [394, 149] on p "Map Uploader allows you to take existing maps that you have of your farm and di…" at bounding box center [287, 146] width 308 height 41
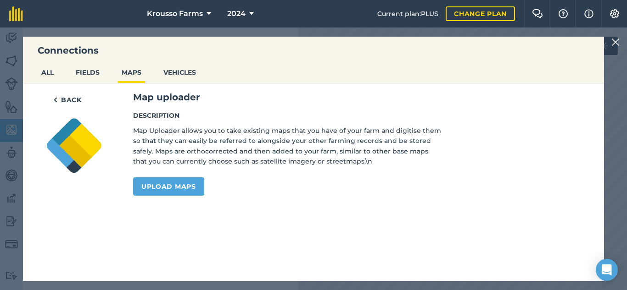
click at [406, 149] on p "Map Uploader allows you to take existing maps that you have of your farm and di…" at bounding box center [287, 146] width 308 height 41
click at [171, 186] on link "Upload maps" at bounding box center [168, 187] width 71 height 18
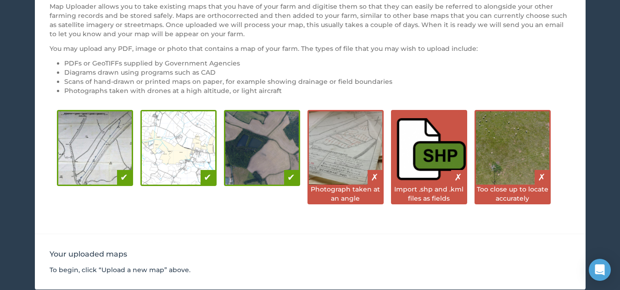
scroll to position [46, 0]
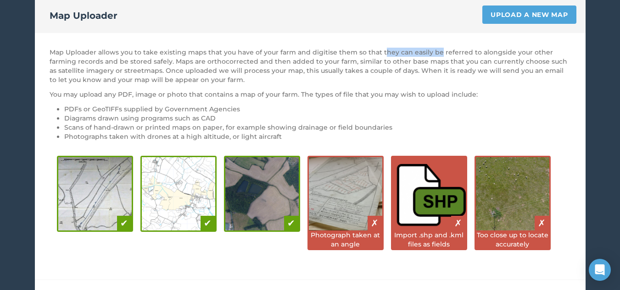
drag, startPoint x: 385, startPoint y: 50, endPoint x: 448, endPoint y: 50, distance: 62.9
click at [437, 50] on p "Map Uploader allows you to take existing maps that you have of your farm and di…" at bounding box center [310, 66] width 521 height 37
drag, startPoint x: 496, startPoint y: 53, endPoint x: 522, endPoint y: 55, distance: 26.6
click at [502, 54] on p "Map Uploader allows you to take existing maps that you have of your farm and di…" at bounding box center [310, 66] width 521 height 37
drag, startPoint x: 523, startPoint y: 55, endPoint x: 551, endPoint y: 55, distance: 28.9
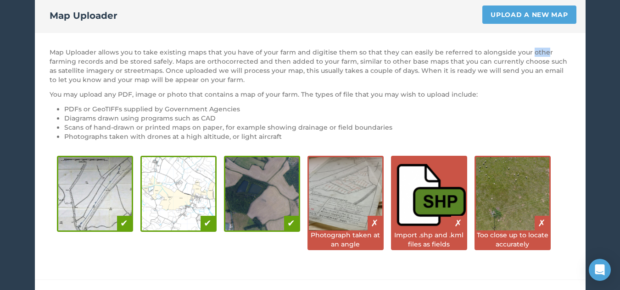
click at [544, 55] on p "Map Uploader allows you to take existing maps that you have of your farm and di…" at bounding box center [310, 66] width 521 height 37
click at [551, 55] on p "Map Uploader allows you to take existing maps that you have of your farm and di…" at bounding box center [310, 66] width 521 height 37
drag, startPoint x: 65, startPoint y: 96, endPoint x: 134, endPoint y: 96, distance: 68.8
click at [110, 96] on p "You may upload any PDF, image or photo that contains a map of your farm. The ty…" at bounding box center [310, 94] width 521 height 9
drag, startPoint x: 182, startPoint y: 94, endPoint x: 224, endPoint y: 94, distance: 42.2
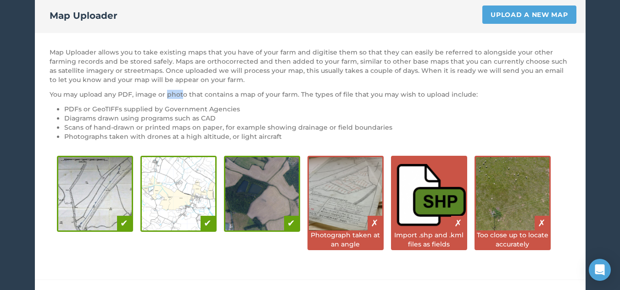
click at [197, 94] on p "You may upload any PDF, image or photo that contains a map of your farm. The ty…" at bounding box center [310, 94] width 521 height 9
drag, startPoint x: 234, startPoint y: 94, endPoint x: 299, endPoint y: 94, distance: 64.2
click at [279, 94] on p "You may upload any PDF, image or photo that contains a map of your farm. The ty…" at bounding box center [310, 94] width 521 height 9
drag, startPoint x: 327, startPoint y: 94, endPoint x: 373, endPoint y: 94, distance: 46.3
click at [368, 94] on p "You may upload any PDF, image or photo that contains a map of your farm. The ty…" at bounding box center [310, 94] width 521 height 9
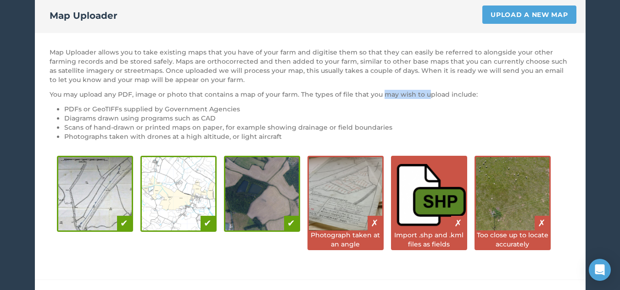
drag, startPoint x: 381, startPoint y: 94, endPoint x: 462, endPoint y: 94, distance: 80.7
click at [447, 94] on p "You may upload any PDF, image or photo that contains a map of your farm. The ty…" at bounding box center [310, 94] width 521 height 9
click at [462, 94] on p "You may upload any PDF, image or photo that contains a map of your farm. The ty…" at bounding box center [310, 94] width 521 height 9
click at [436, 205] on img at bounding box center [428, 193] width 73 height 73
click at [457, 225] on div "✗" at bounding box center [458, 223] width 15 height 15
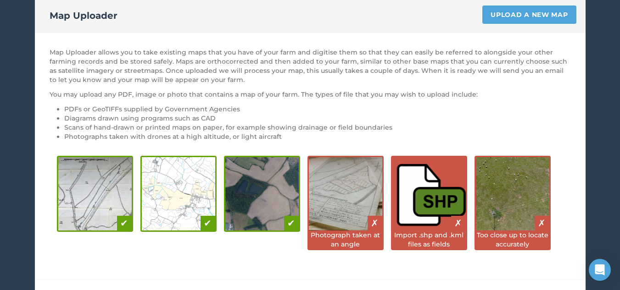
click at [371, 223] on div "✗" at bounding box center [375, 223] width 15 height 15
drag, startPoint x: 367, startPoint y: 237, endPoint x: 361, endPoint y: 250, distance: 13.6
click at [361, 250] on div "Photograph taken at an angle ✗" at bounding box center [345, 203] width 76 height 95
click at [368, 250] on div "Photograph taken at an angle ✗" at bounding box center [345, 203] width 76 height 95
click at [246, 212] on img at bounding box center [261, 193] width 73 height 73
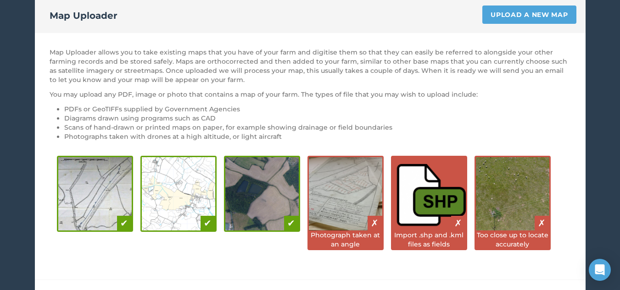
click at [181, 212] on img at bounding box center [178, 193] width 73 height 73
click at [109, 212] on img at bounding box center [94, 193] width 73 height 73
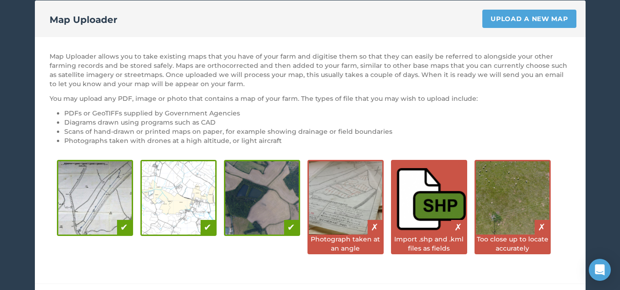
scroll to position [0, 0]
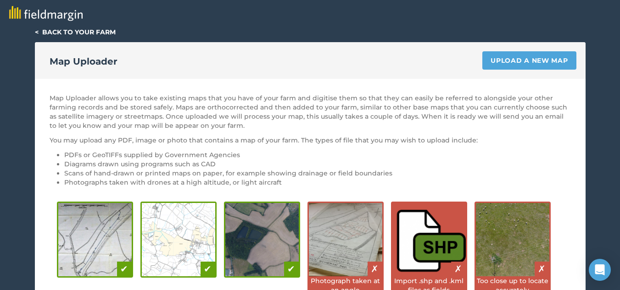
click at [38, 31] on link "< Back to your farm" at bounding box center [75, 32] width 81 height 8
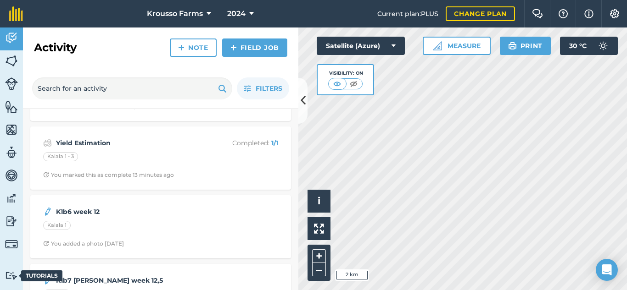
scroll to position [138, 0]
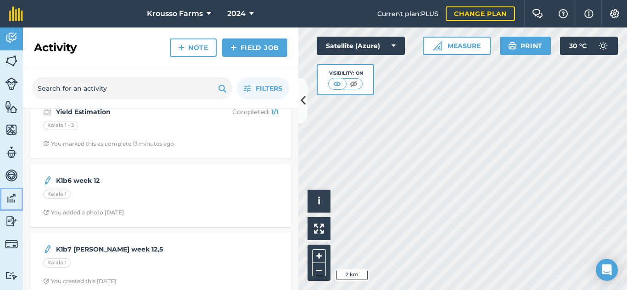
click at [10, 201] on img at bounding box center [11, 199] width 13 height 14
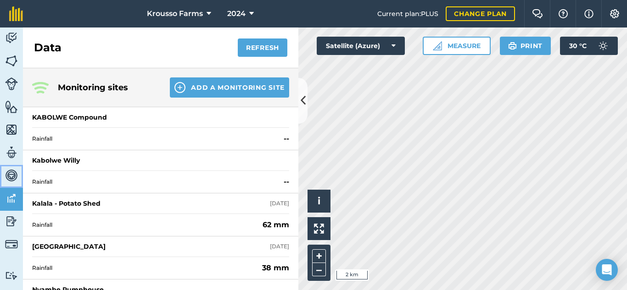
click at [11, 176] on img at bounding box center [11, 176] width 13 height 14
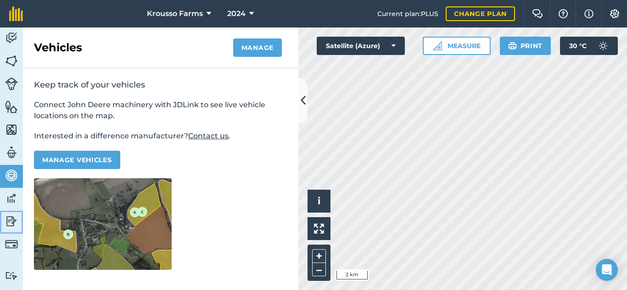
click at [15, 224] on img at bounding box center [11, 222] width 13 height 14
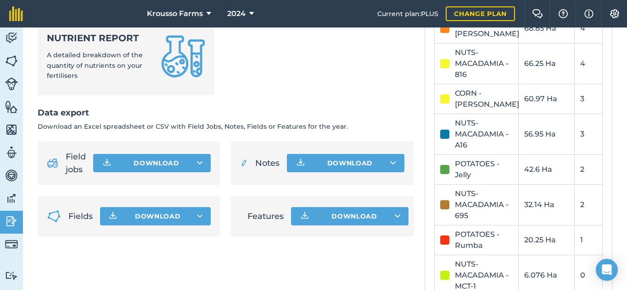
scroll to position [551, 0]
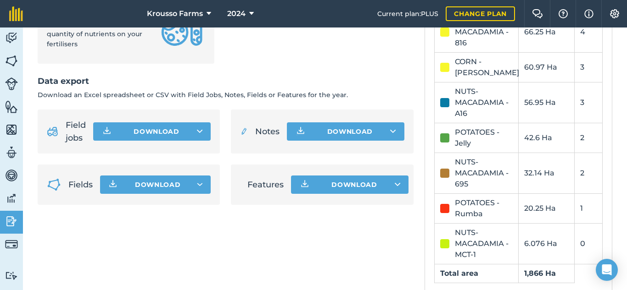
click at [371, 137] on button "Download" at bounding box center [345, 132] width 117 height 18
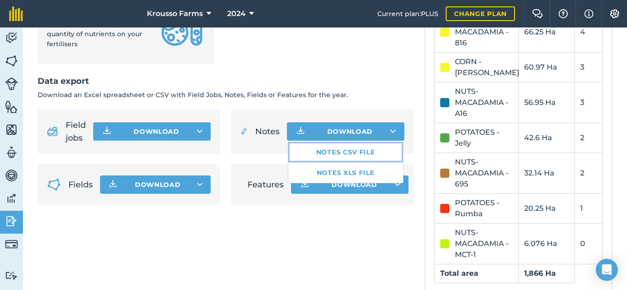
click at [337, 153] on link "Notes CSV file" at bounding box center [345, 152] width 115 height 20
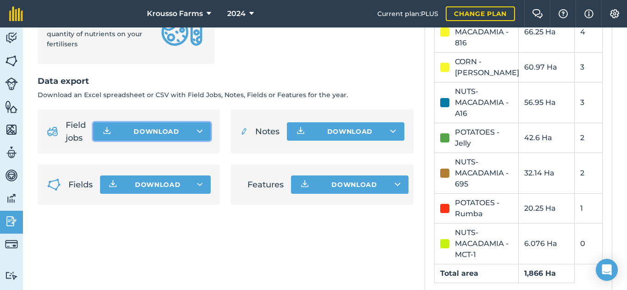
click at [200, 131] on button "Download" at bounding box center [151, 132] width 117 height 18
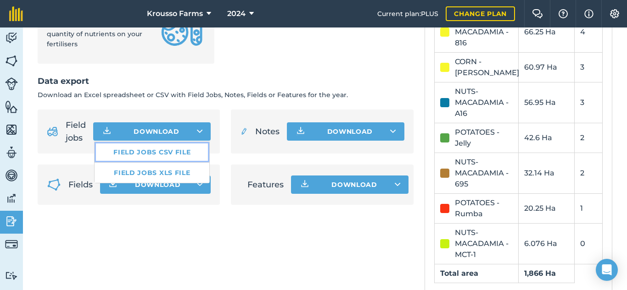
click at [150, 152] on link "Field jobs CSV file" at bounding box center [152, 152] width 115 height 20
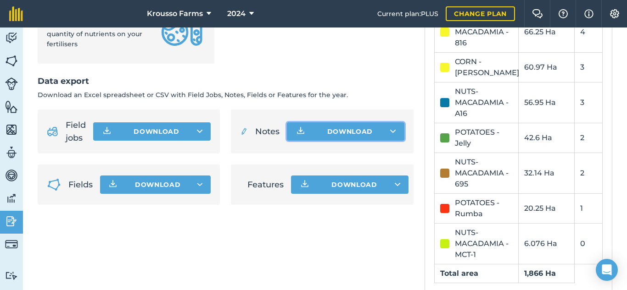
click at [363, 129] on button "Download" at bounding box center [345, 132] width 117 height 18
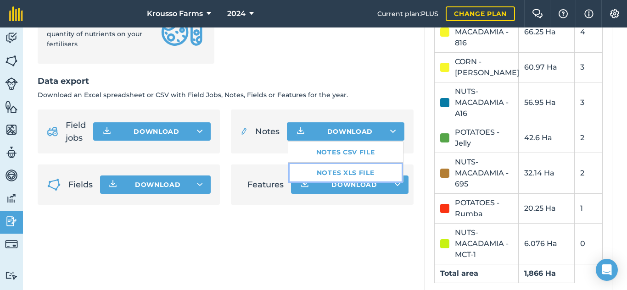
click at [338, 177] on link "Notes XLS file" at bounding box center [345, 173] width 115 height 20
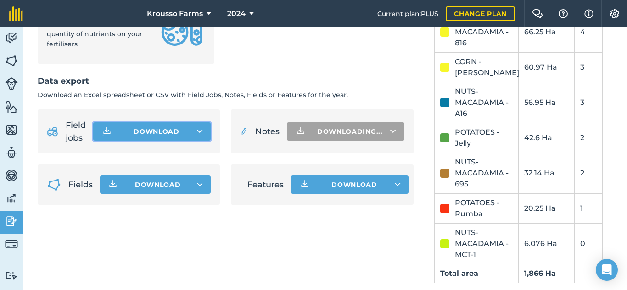
click at [159, 130] on button "Download" at bounding box center [151, 132] width 117 height 18
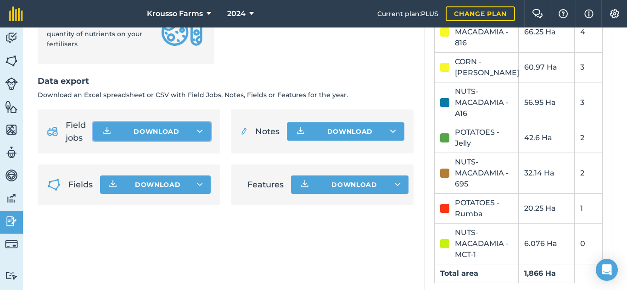
click at [157, 137] on button "Download" at bounding box center [151, 132] width 117 height 18
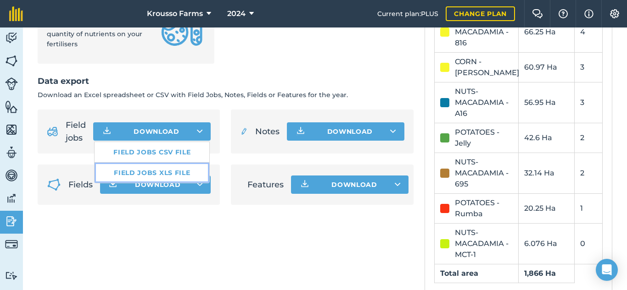
click at [162, 170] on link "Field jobs XLS file" at bounding box center [152, 173] width 115 height 20
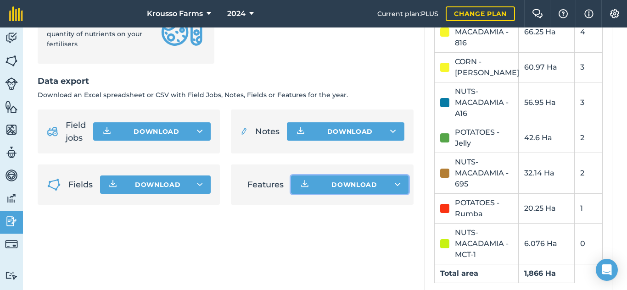
click at [383, 182] on button "Download" at bounding box center [349, 185] width 117 height 18
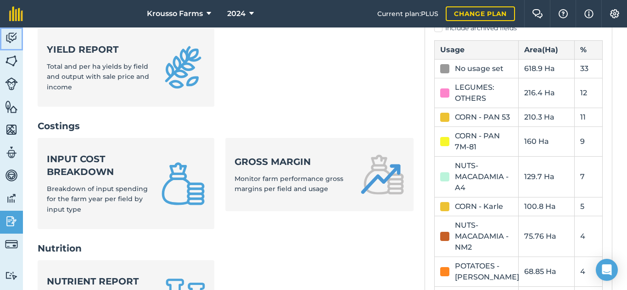
click at [11, 45] on link "Activity" at bounding box center [11, 39] width 23 height 23
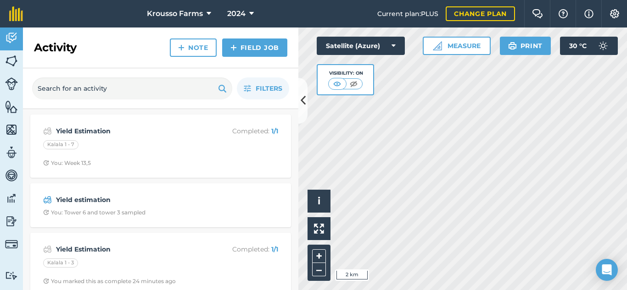
click at [25, 68] on div "Activity Note Field Job" at bounding box center [160, 48] width 275 height 41
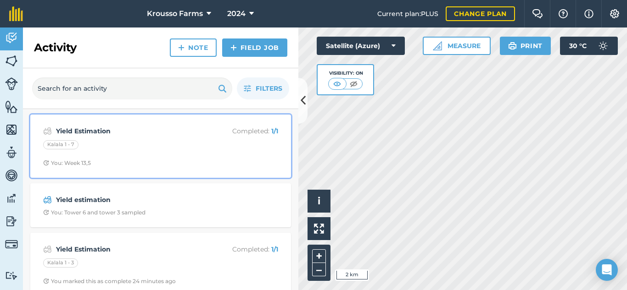
click at [87, 130] on strong "Yield Estimation" at bounding box center [128, 131] width 145 height 10
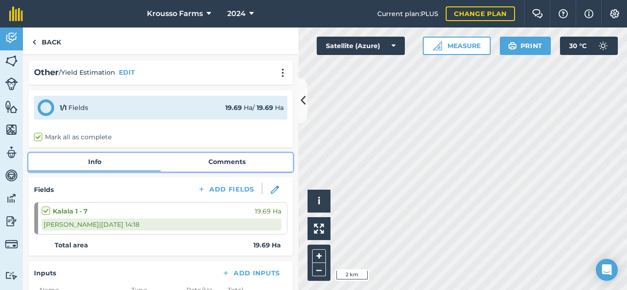
click at [222, 163] on link "Comments" at bounding box center [227, 161] width 132 height 17
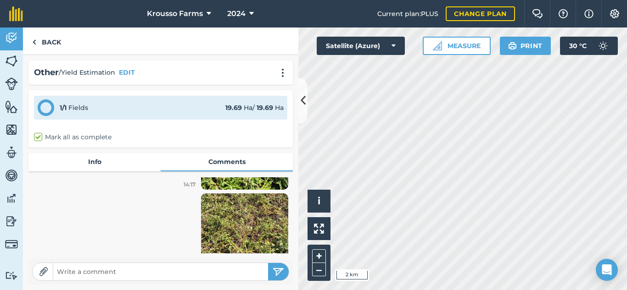
scroll to position [138, 0]
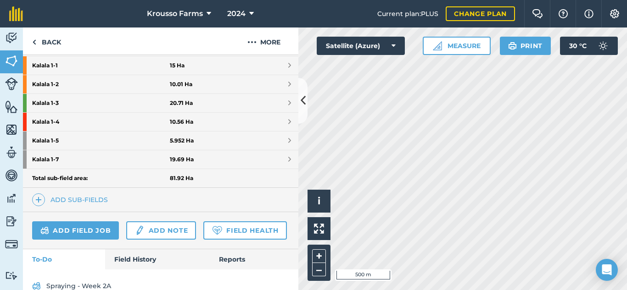
scroll to position [265, 0]
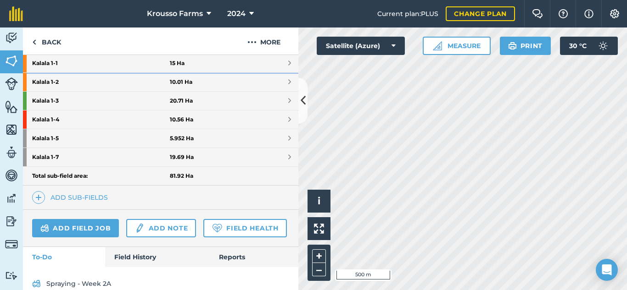
click at [60, 65] on strong "Kalala 1 - 1" at bounding box center [101, 63] width 138 height 18
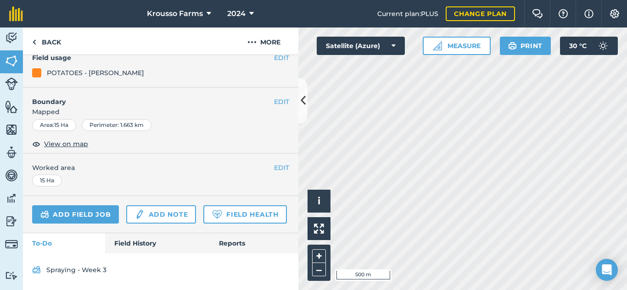
scroll to position [132, 0]
click at [128, 247] on link "Field History" at bounding box center [157, 244] width 104 height 20
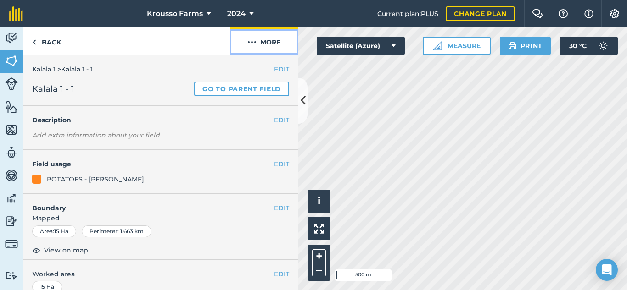
click at [274, 42] on button "More" at bounding box center [263, 41] width 69 height 27
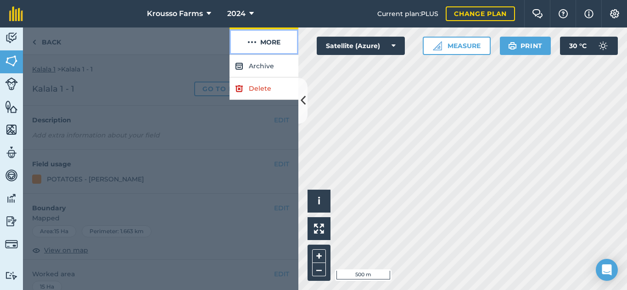
click at [274, 42] on button "More" at bounding box center [263, 41] width 69 height 27
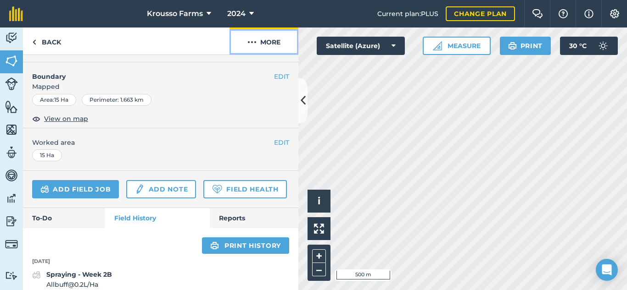
scroll to position [184, 0]
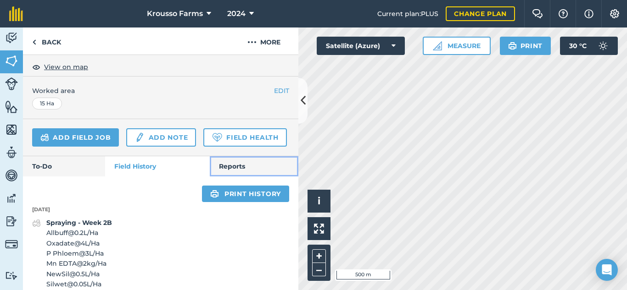
click at [223, 177] on link "Reports" at bounding box center [254, 166] width 89 height 20
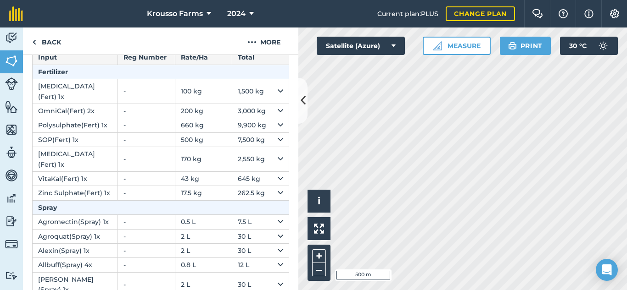
scroll to position [164, 0]
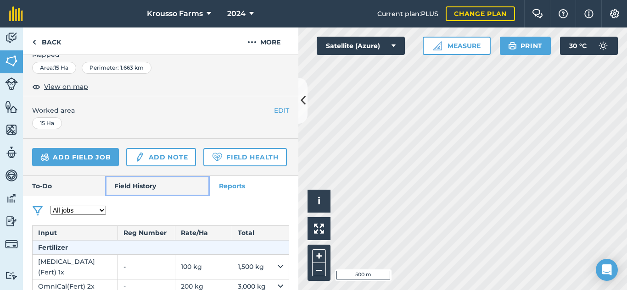
click at [139, 196] on link "Field History" at bounding box center [157, 186] width 104 height 20
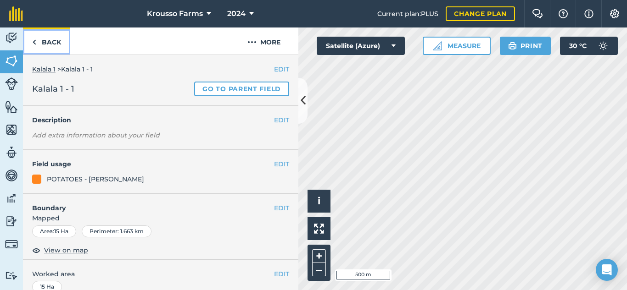
click at [37, 44] on link "Back" at bounding box center [46, 41] width 47 height 27
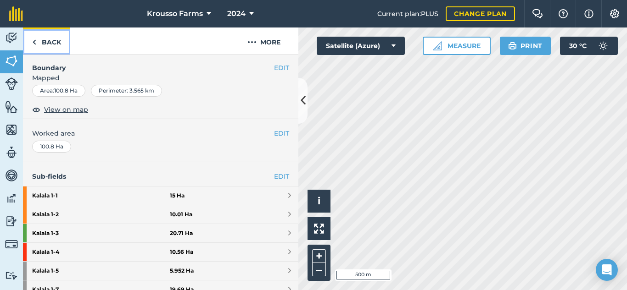
scroll to position [138, 0]
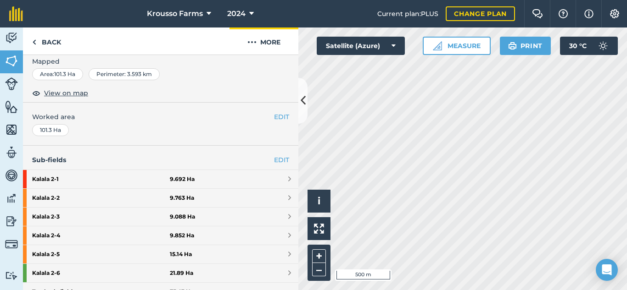
scroll to position [127, 0]
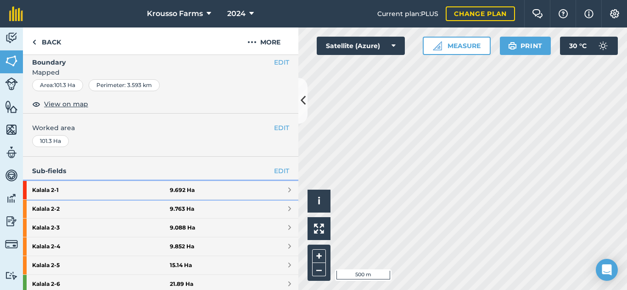
click at [45, 191] on strong "Kalala 2 - 1" at bounding box center [101, 190] width 138 height 18
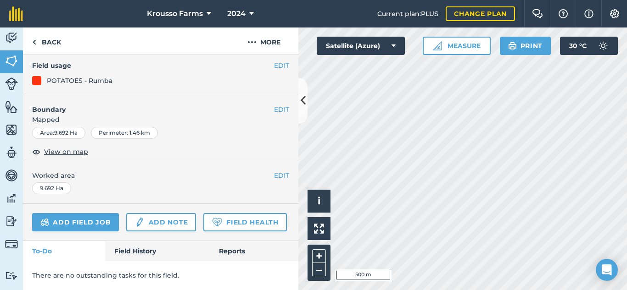
scroll to position [124, 0]
click at [135, 248] on link "Field History" at bounding box center [157, 251] width 104 height 20
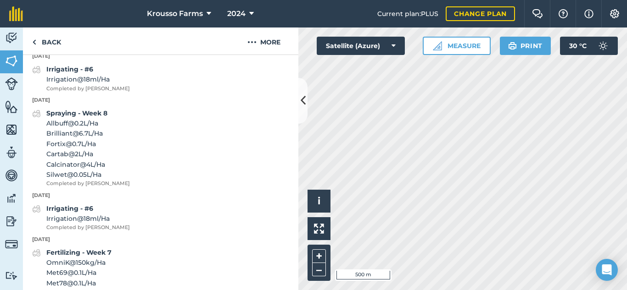
scroll to position [354, 0]
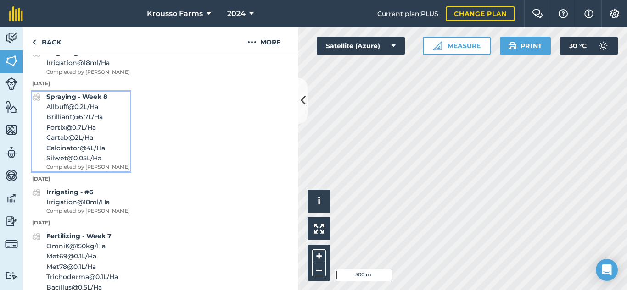
click at [82, 122] on span "Brilliant @ 6.7 L / Ha" at bounding box center [88, 117] width 84 height 10
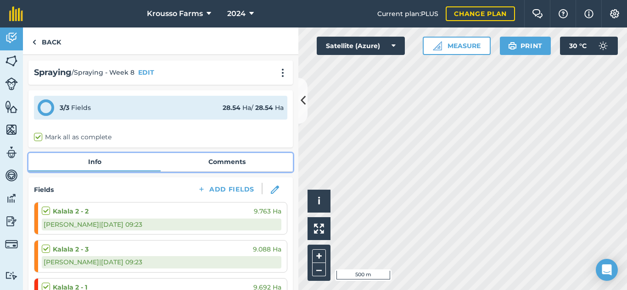
click at [226, 158] on link "Comments" at bounding box center [227, 161] width 132 height 17
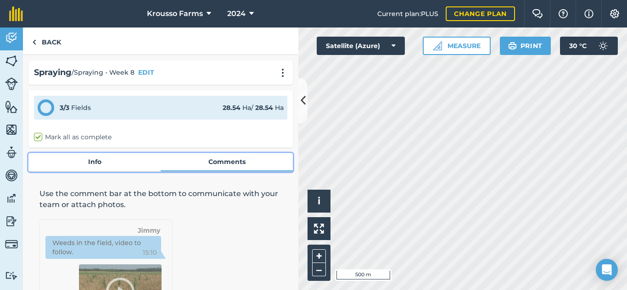
click at [88, 161] on link "Info" at bounding box center [94, 161] width 132 height 17
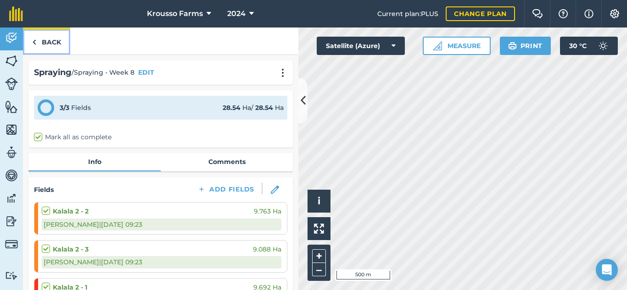
click at [47, 48] on link "Back" at bounding box center [46, 41] width 47 height 27
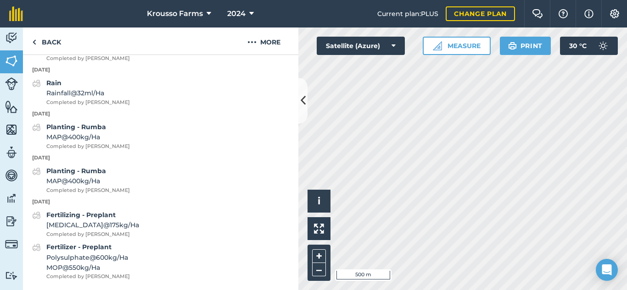
scroll to position [2930, 0]
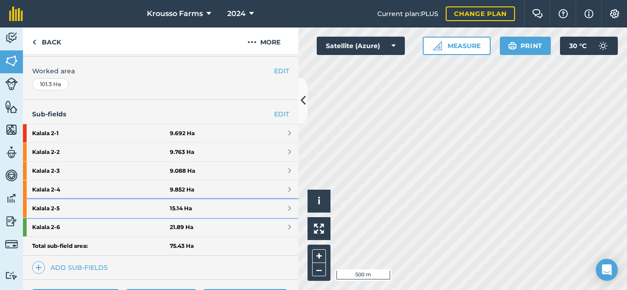
click at [52, 206] on strong "Kalala 2 - 5" at bounding box center [101, 209] width 138 height 18
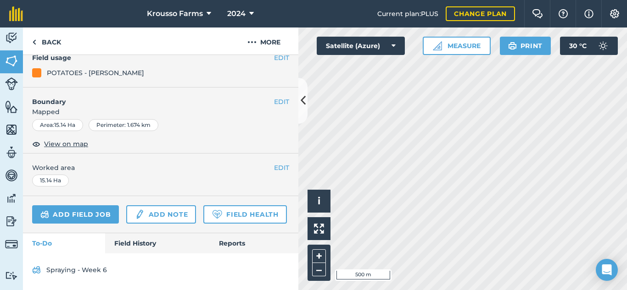
scroll to position [132, 0]
click at [134, 241] on link "Field History" at bounding box center [157, 244] width 104 height 20
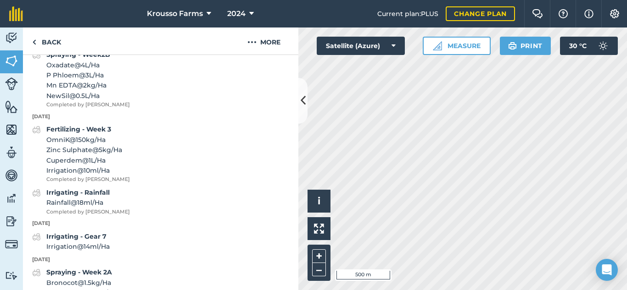
scroll to position [1235, 0]
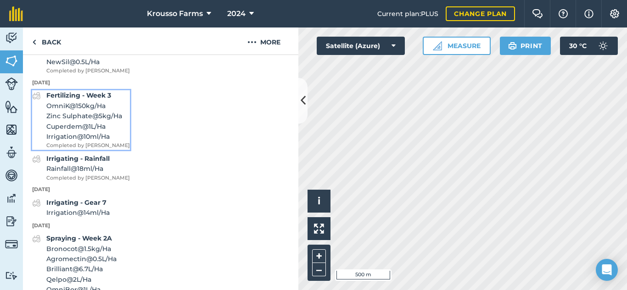
click at [78, 100] on strong "Fertilizing - Week 3" at bounding box center [78, 95] width 65 height 8
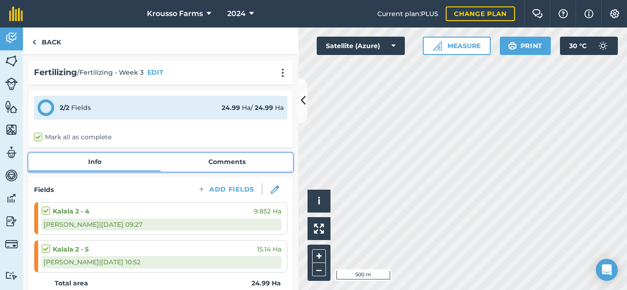
click at [212, 161] on link "Comments" at bounding box center [227, 161] width 132 height 17
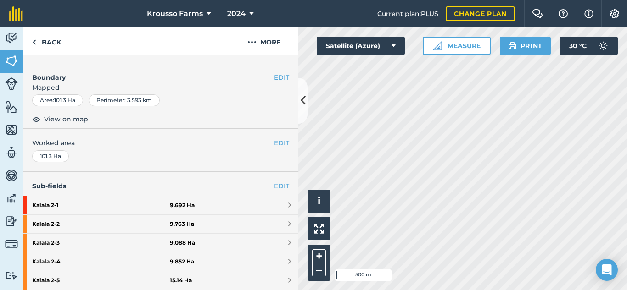
scroll to position [138, 0]
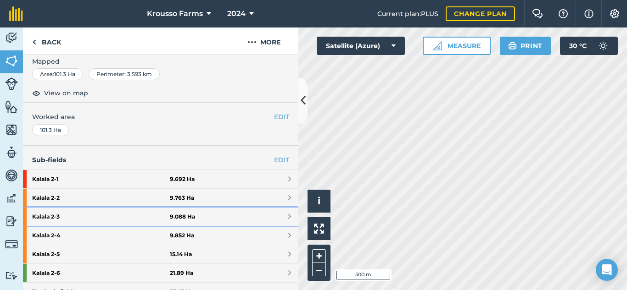
click at [54, 216] on strong "Kalala 2 - 3" at bounding box center [101, 217] width 138 height 18
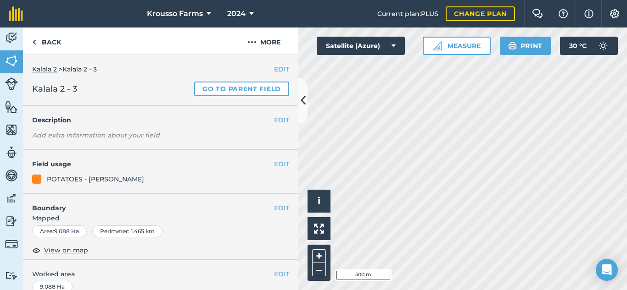
scroll to position [124, 0]
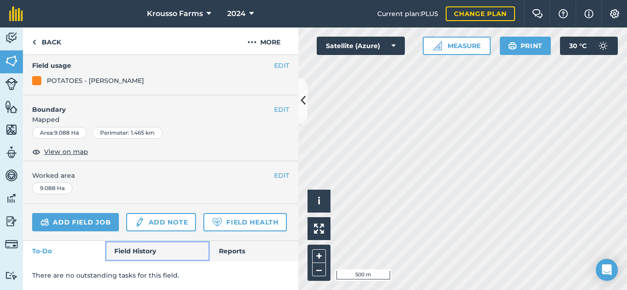
click at [137, 247] on link "Field History" at bounding box center [157, 251] width 104 height 20
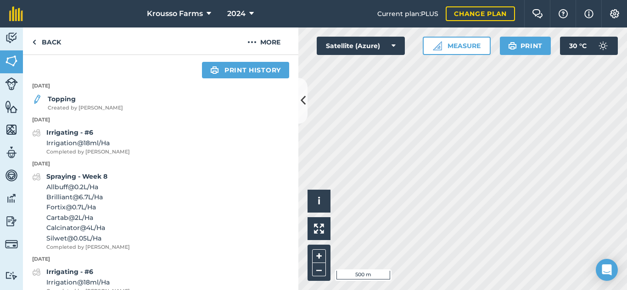
scroll to position [308, 0]
click at [63, 112] on span "Created by [PERSON_NAME]" at bounding box center [85, 108] width 75 height 8
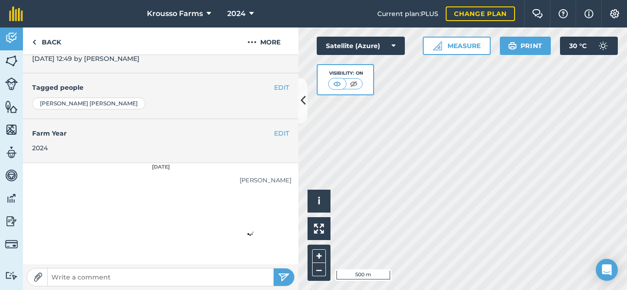
scroll to position [199, 0]
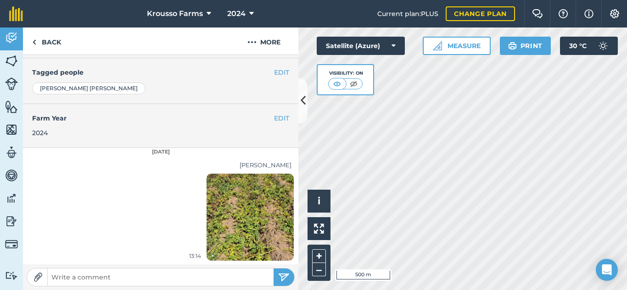
click at [239, 232] on img at bounding box center [249, 217] width 87 height 189
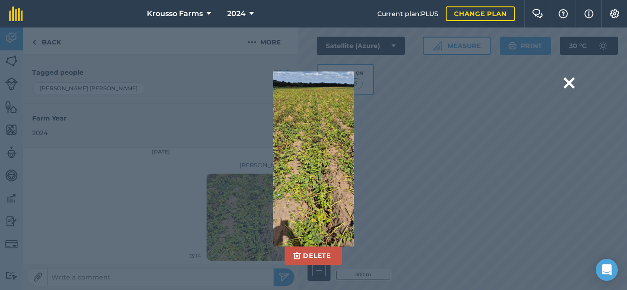
click at [134, 183] on div "Delete Are you sure you would like to delete this image? [GEOGRAPHIC_DATA]" at bounding box center [313, 159] width 435 height 175
click at [567, 82] on button at bounding box center [568, 83] width 11 height 23
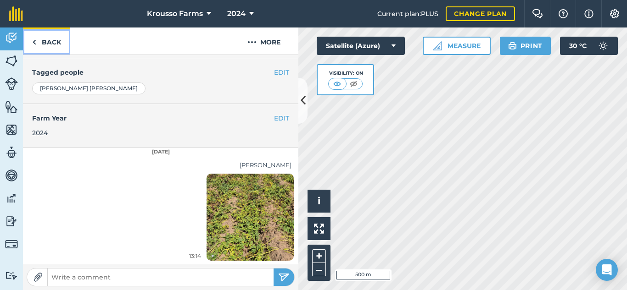
click at [33, 39] on img at bounding box center [34, 42] width 4 height 11
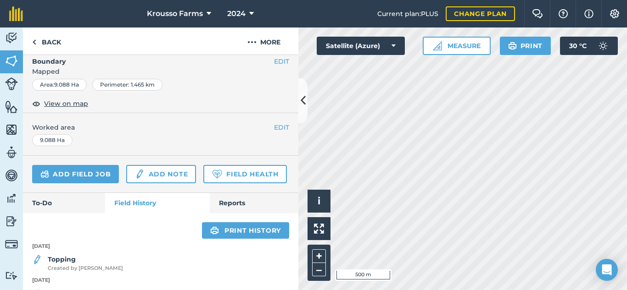
scroll to position [138, 0]
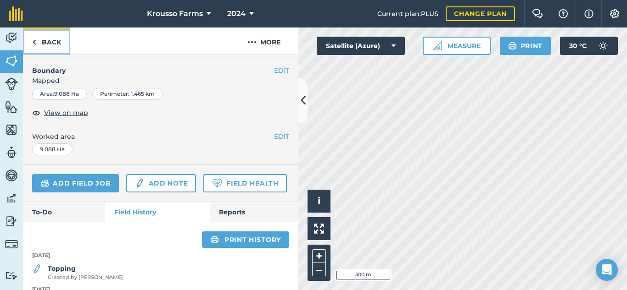
click at [33, 39] on img at bounding box center [34, 42] width 4 height 11
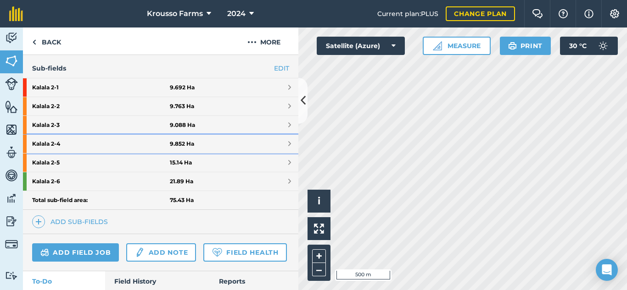
click at [52, 139] on strong "Kalala 2 - 4" at bounding box center [101, 144] width 138 height 18
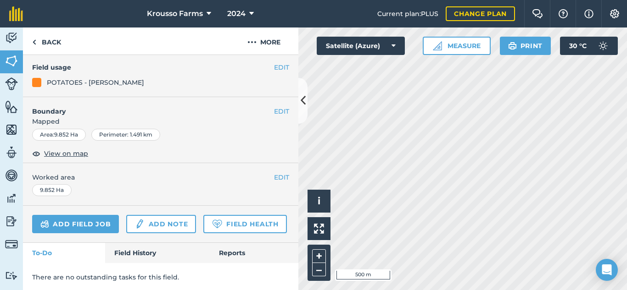
scroll to position [124, 0]
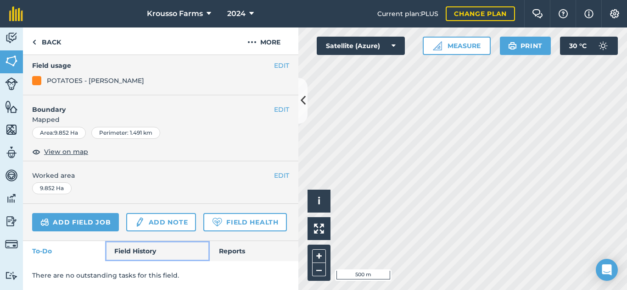
click at [146, 245] on link "Field History" at bounding box center [157, 251] width 104 height 20
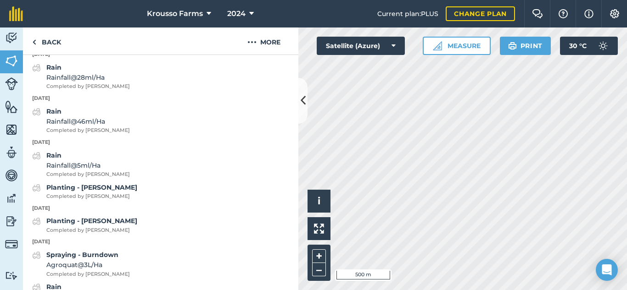
scroll to position [2830, 0]
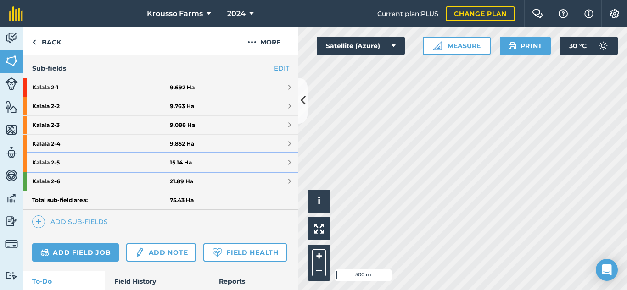
click at [71, 165] on strong "Kalala 2 - 5" at bounding box center [101, 163] width 138 height 18
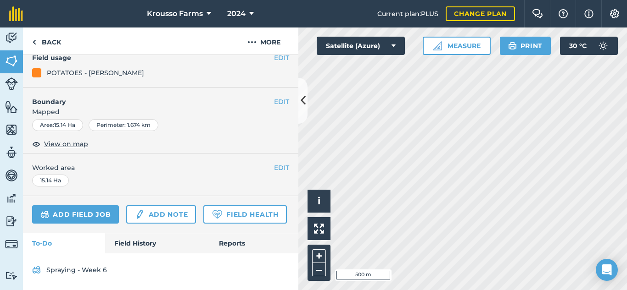
scroll to position [68, 0]
click at [137, 239] on link "Field History" at bounding box center [157, 244] width 104 height 20
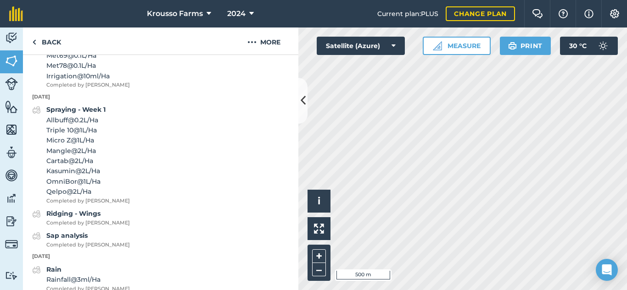
scroll to position [1921, 0]
